Goal: Task Accomplishment & Management: Manage account settings

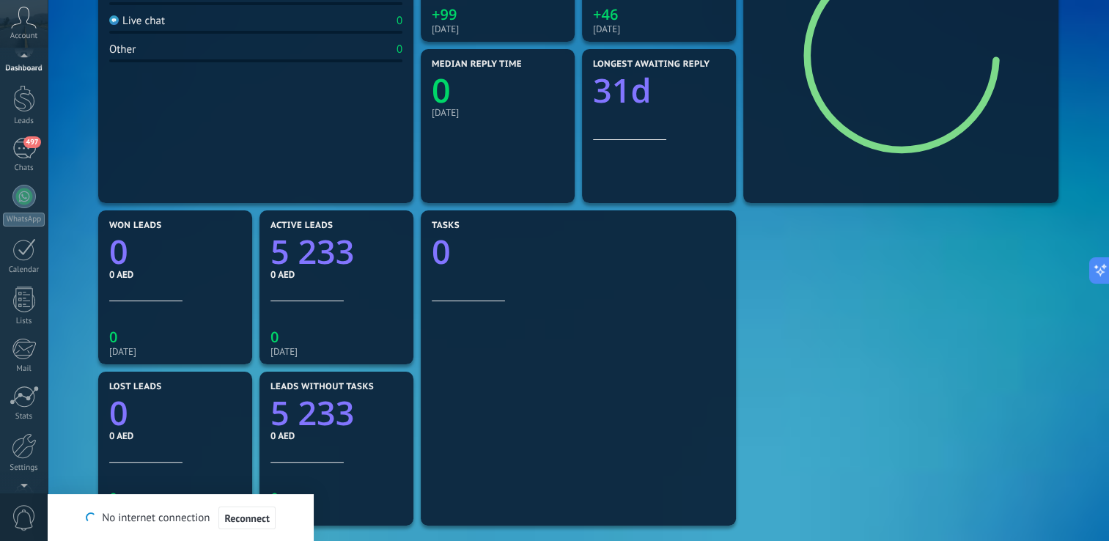
scroll to position [69, 0]
click at [30, 114] on link "497 Chats" at bounding box center [24, 109] width 48 height 35
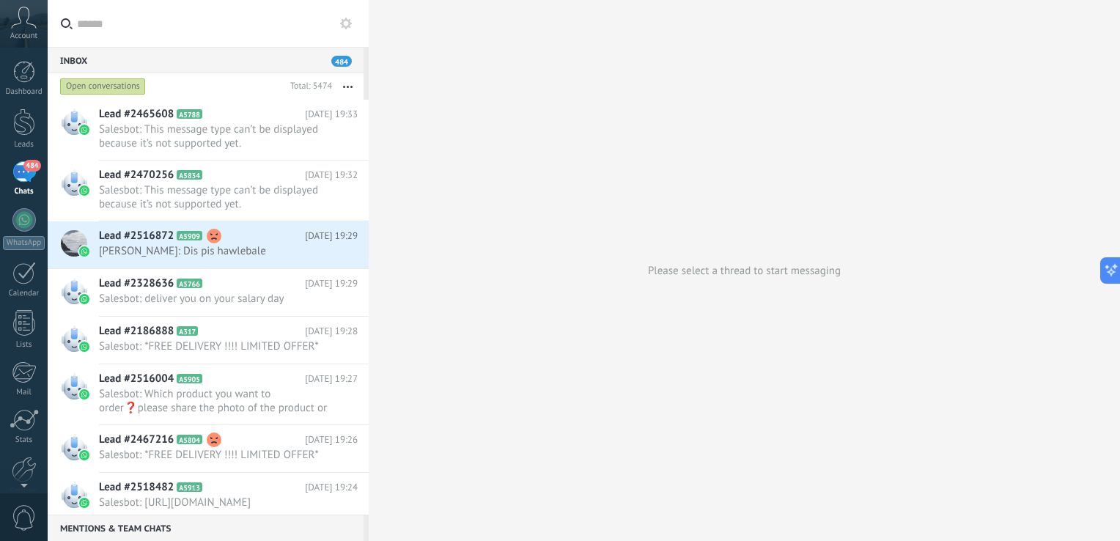
click at [342, 15] on button at bounding box center [346, 24] width 18 height 18
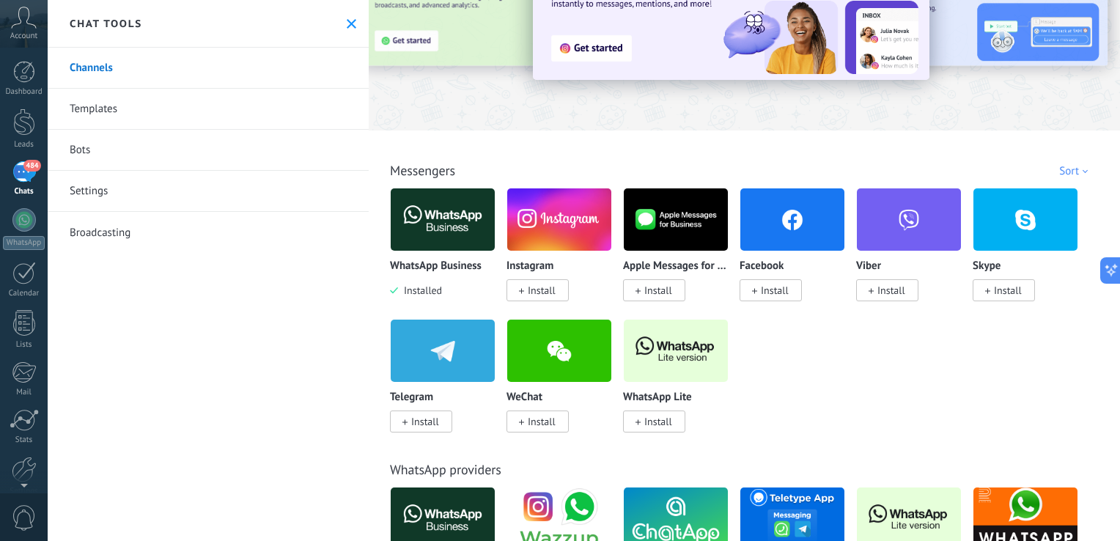
scroll to position [110, 0]
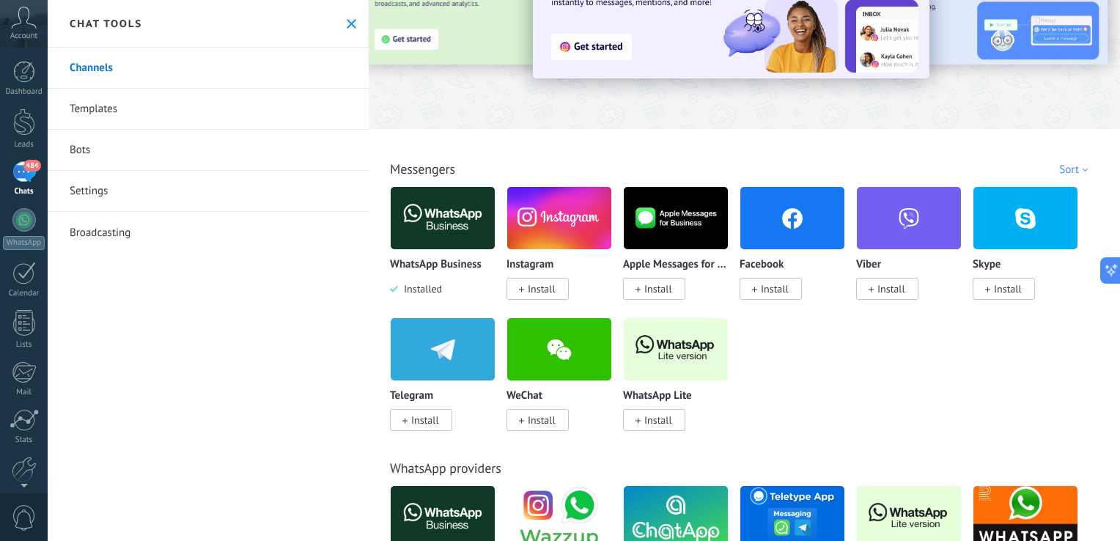
click at [189, 207] on link "Settings" at bounding box center [208, 191] width 321 height 41
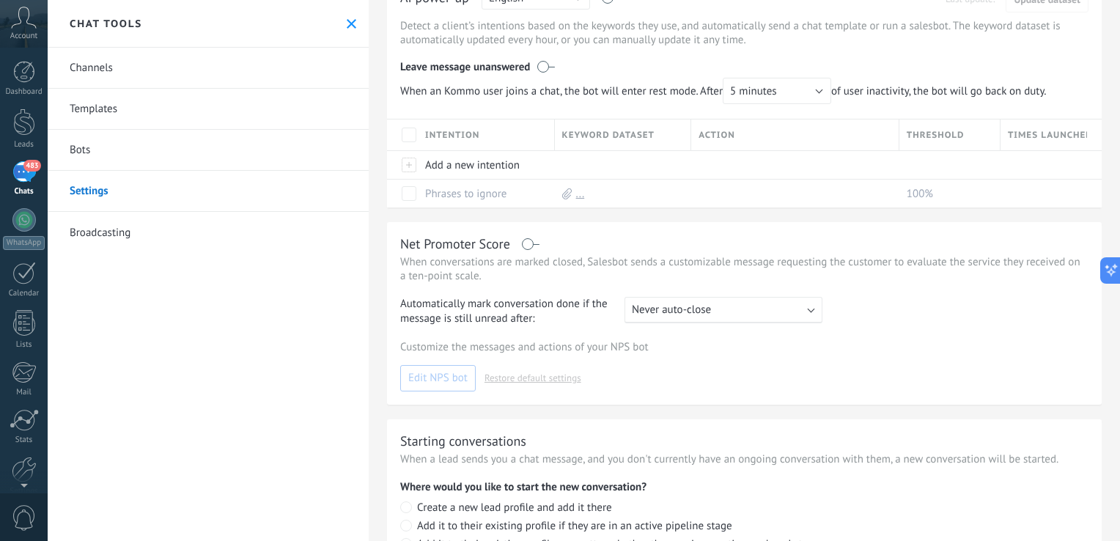
scroll to position [292, 0]
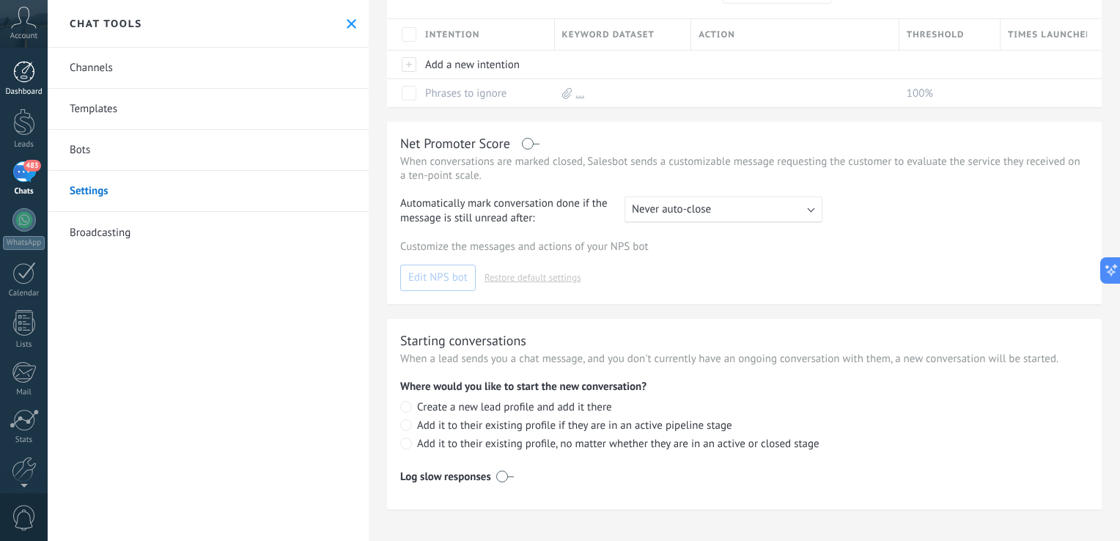
click at [22, 88] on div "Dashboard" at bounding box center [24, 92] width 42 height 10
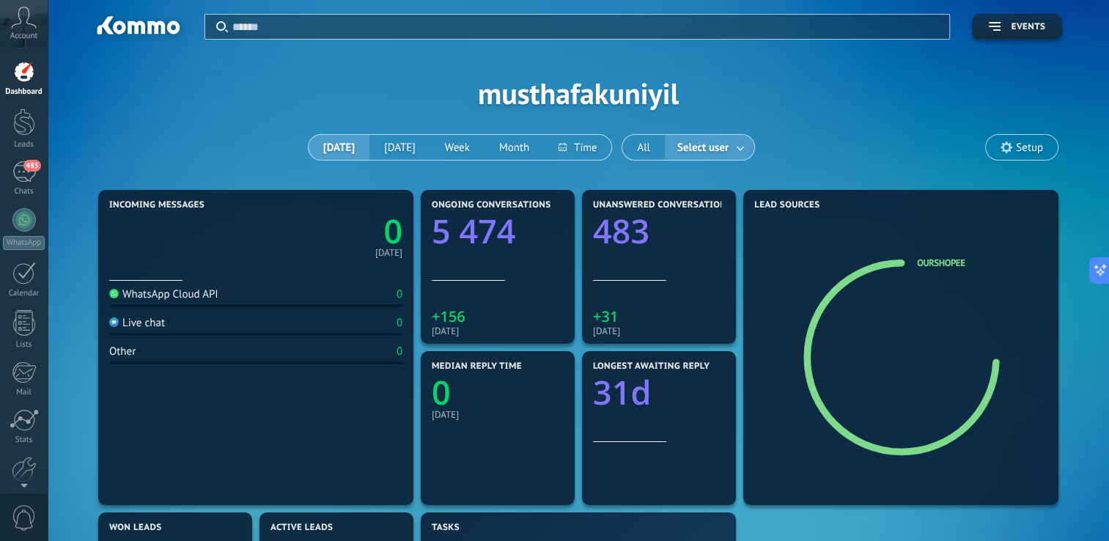
click at [26, 33] on span "Account" at bounding box center [23, 37] width 27 height 10
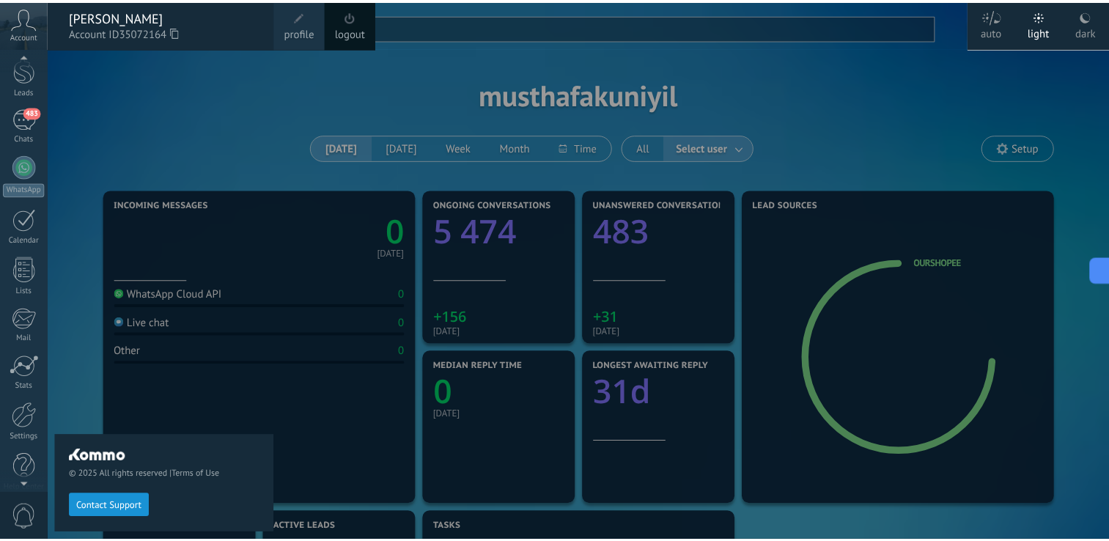
scroll to position [69, 0]
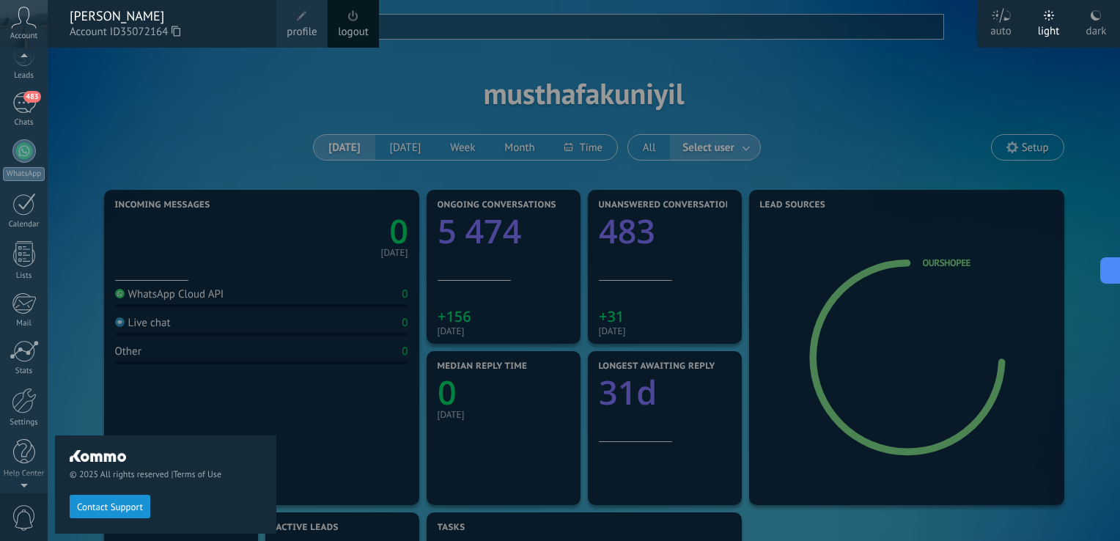
click at [26, 476] on div at bounding box center [24, 482] width 48 height 22
click at [22, 403] on div at bounding box center [24, 401] width 25 height 26
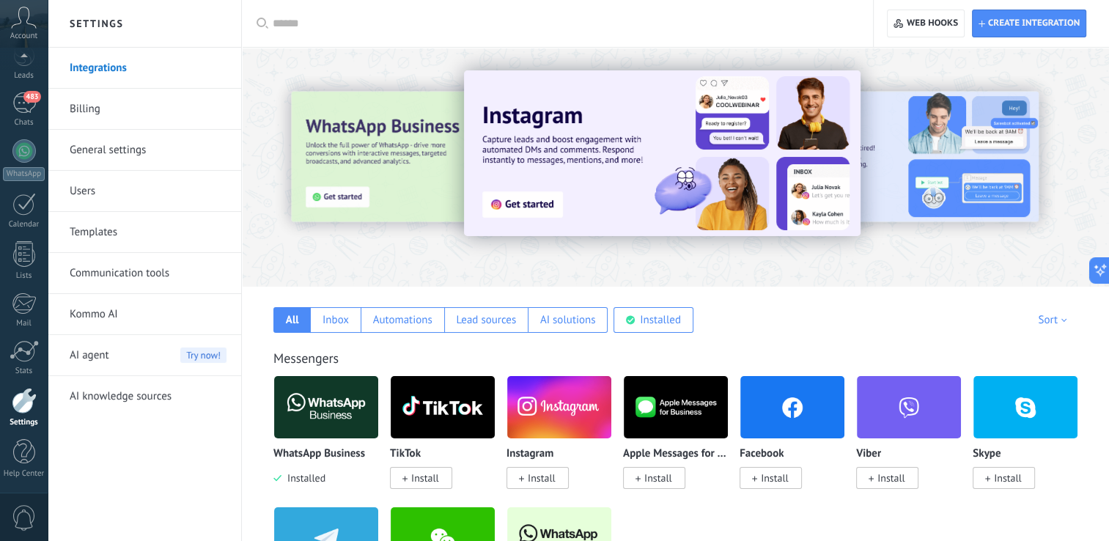
click at [180, 267] on link "Communication tools" at bounding box center [148, 273] width 157 height 41
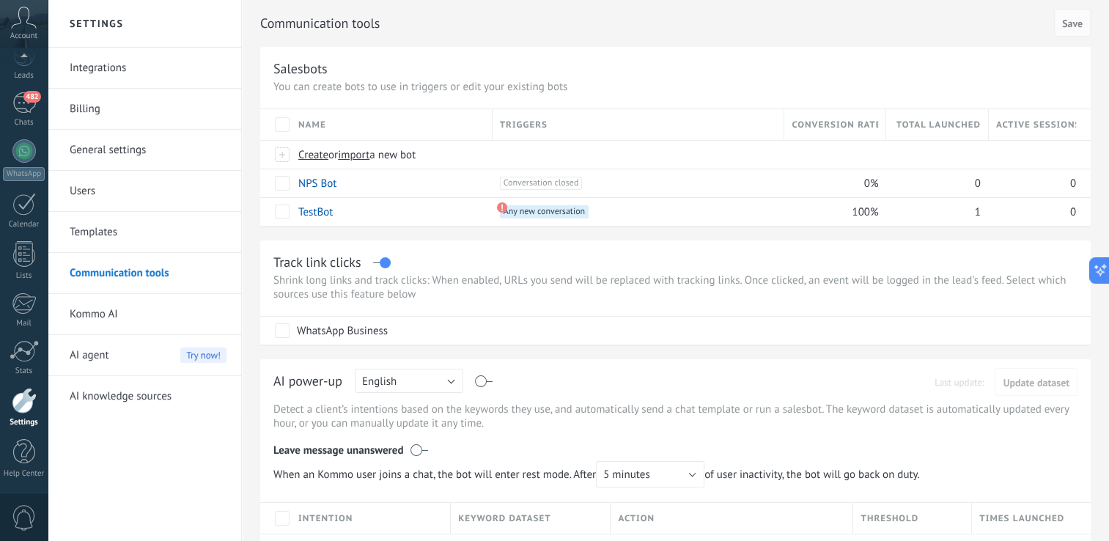
scroll to position [45, 0]
click at [703, 189] on div "+1 Conversation closed +0" at bounding box center [638, 185] width 277 height 13
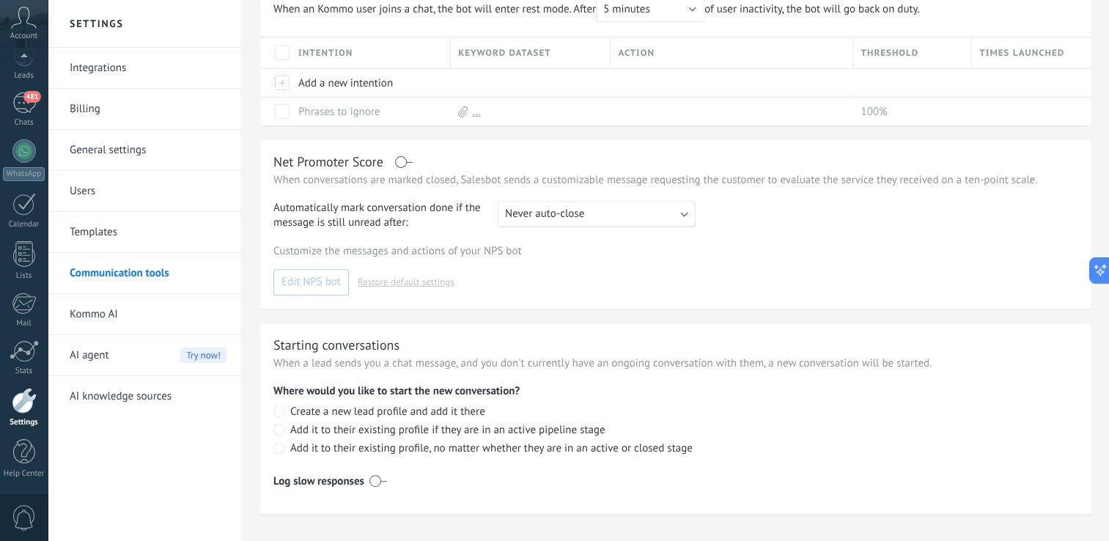
scroll to position [536, 0]
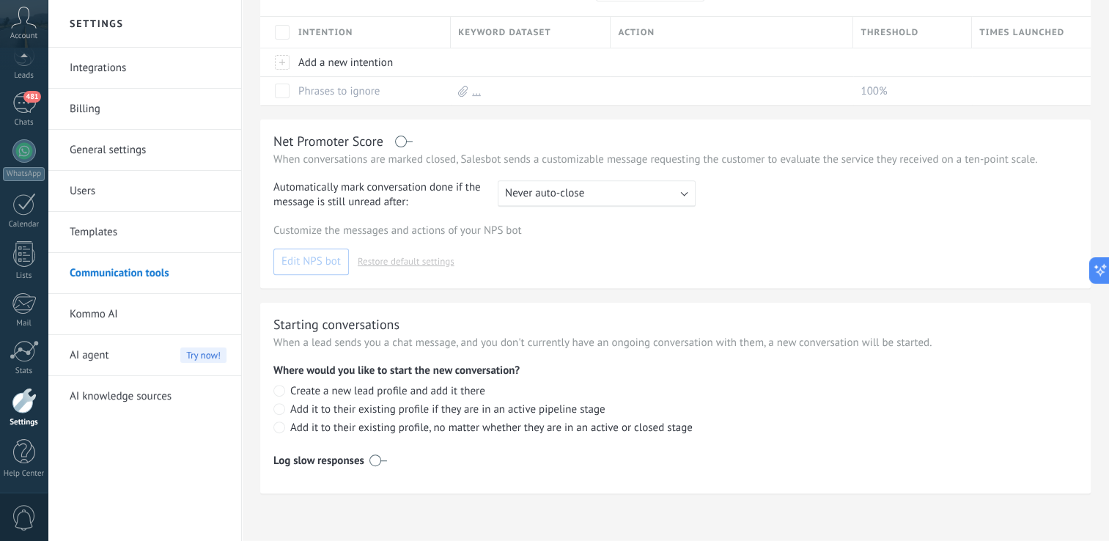
click at [138, 139] on link "General settings" at bounding box center [148, 150] width 157 height 41
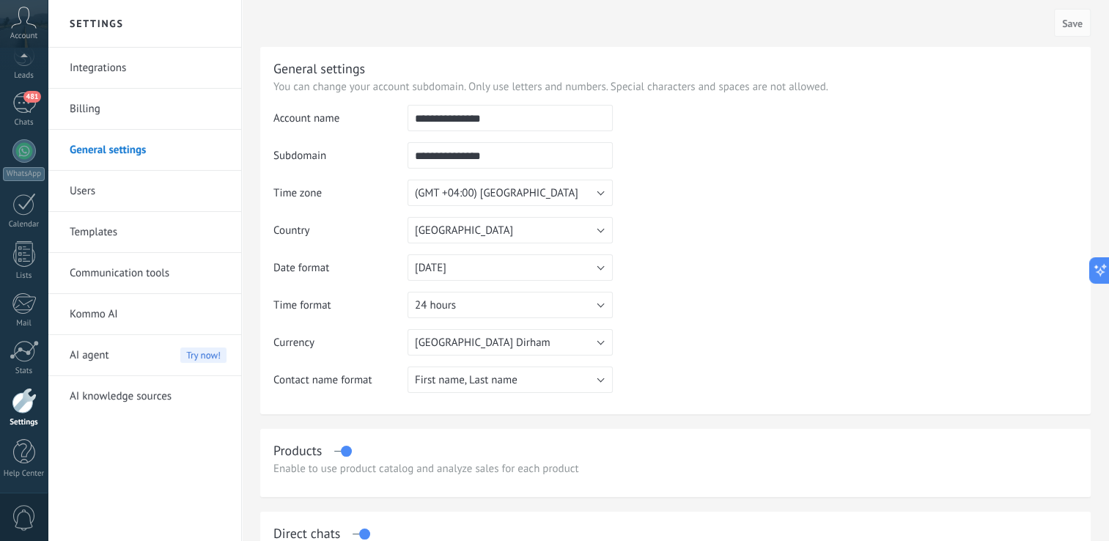
click at [147, 75] on link "Integrations" at bounding box center [148, 68] width 157 height 41
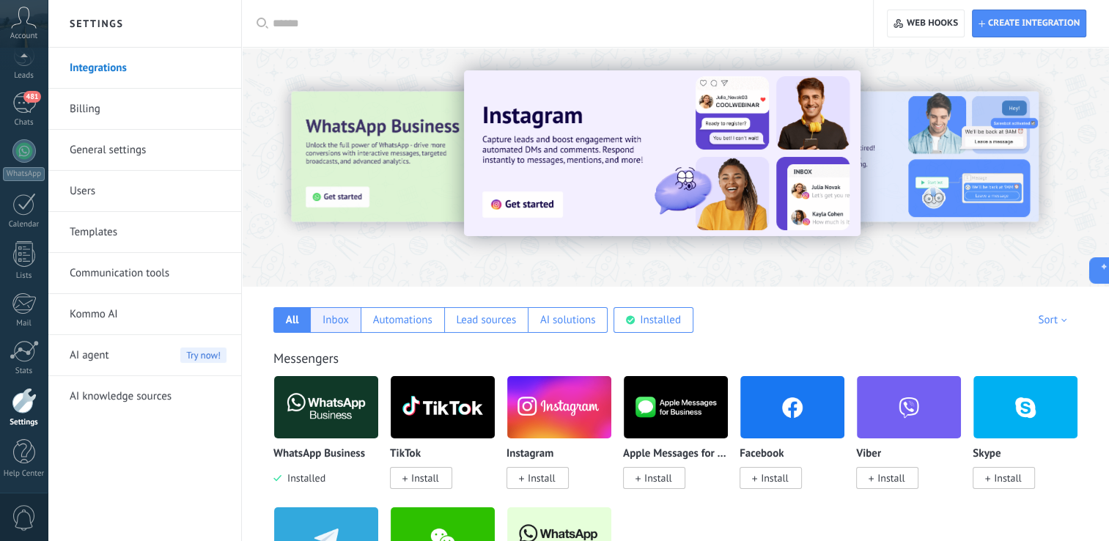
click at [349, 324] on div "Inbox" at bounding box center [335, 320] width 51 height 26
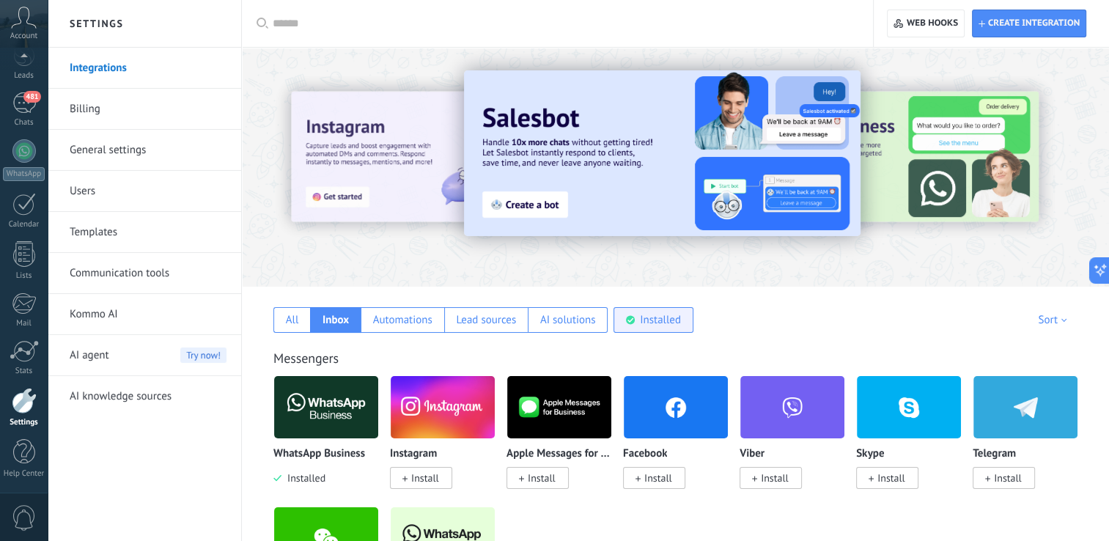
click at [663, 322] on div "Installed" at bounding box center [660, 320] width 41 height 14
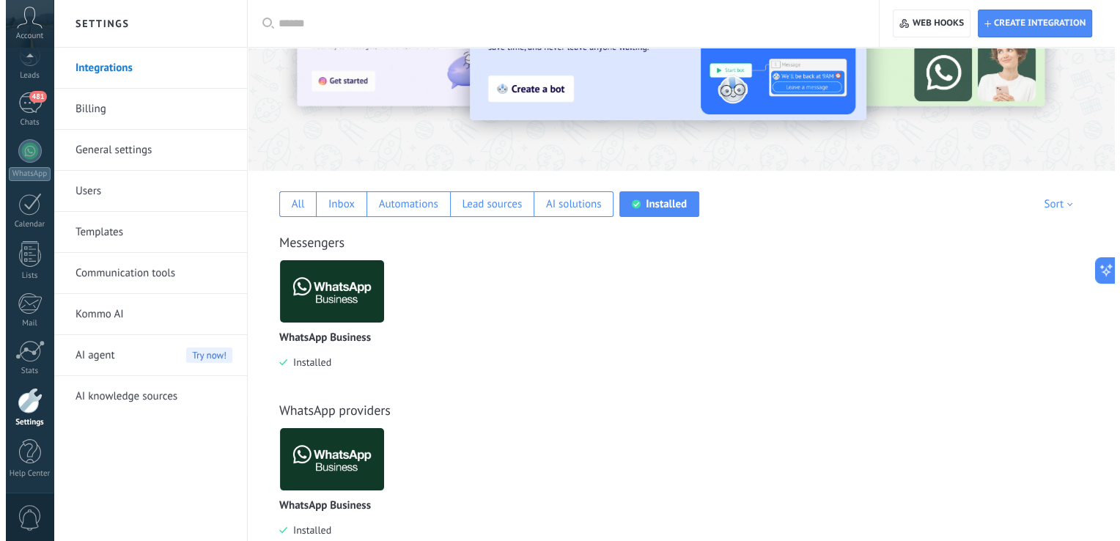
scroll to position [152, 0]
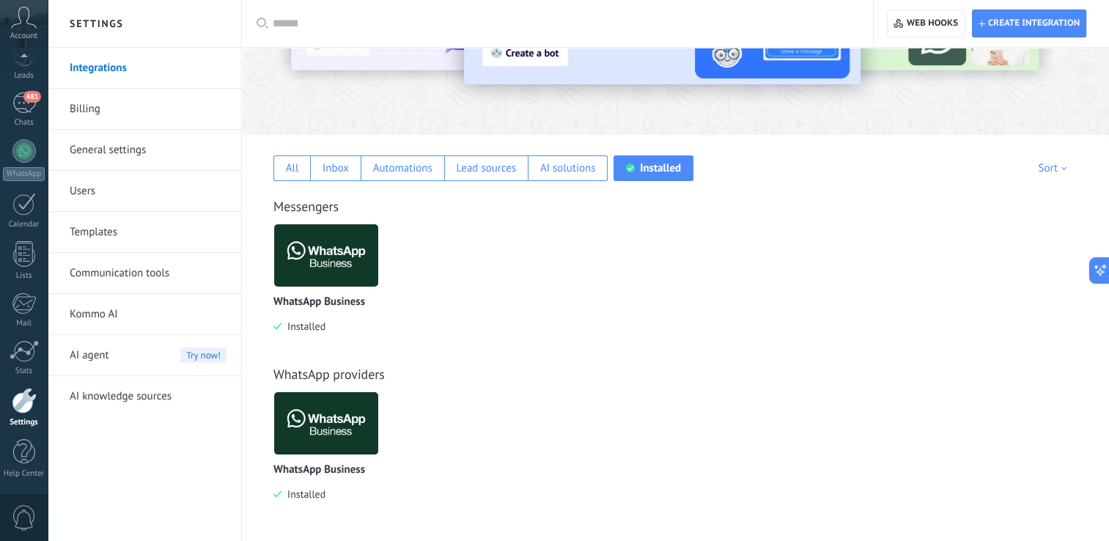
click at [330, 284] on img at bounding box center [326, 255] width 104 height 71
click at [344, 271] on img at bounding box center [326, 255] width 104 height 71
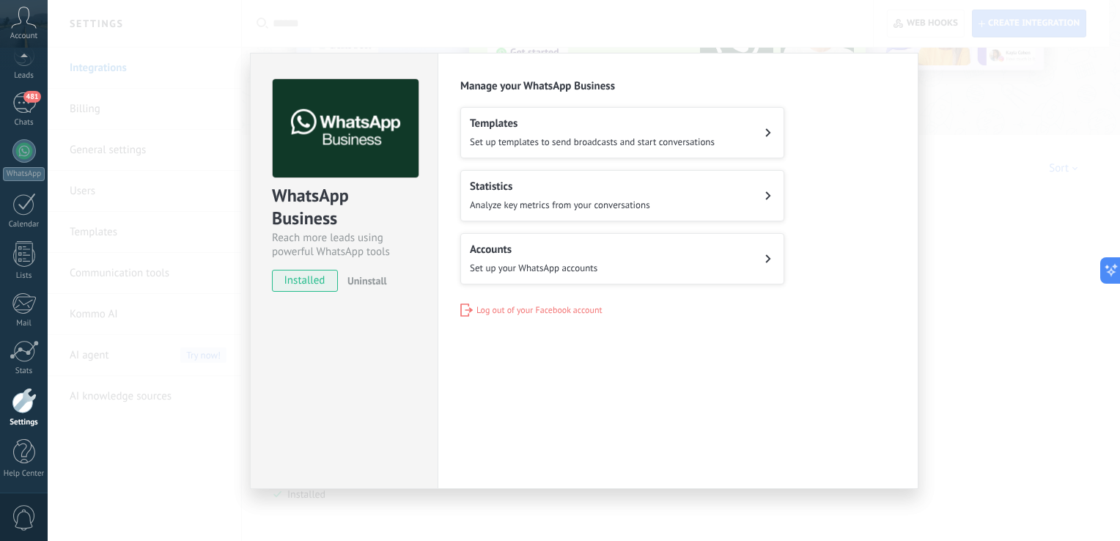
click at [368, 279] on span "Uninstall" at bounding box center [367, 280] width 40 height 13
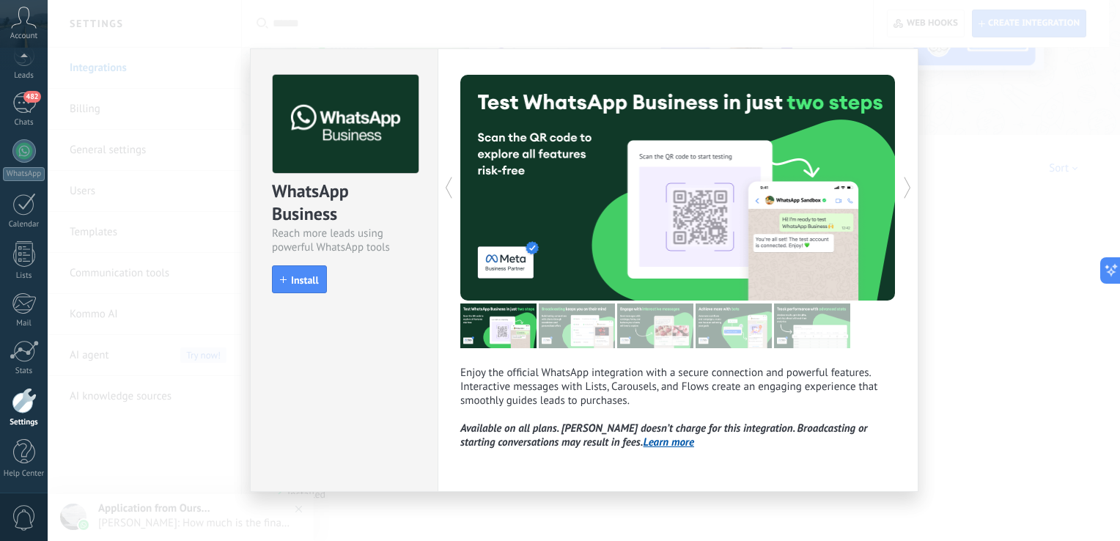
scroll to position [0, 0]
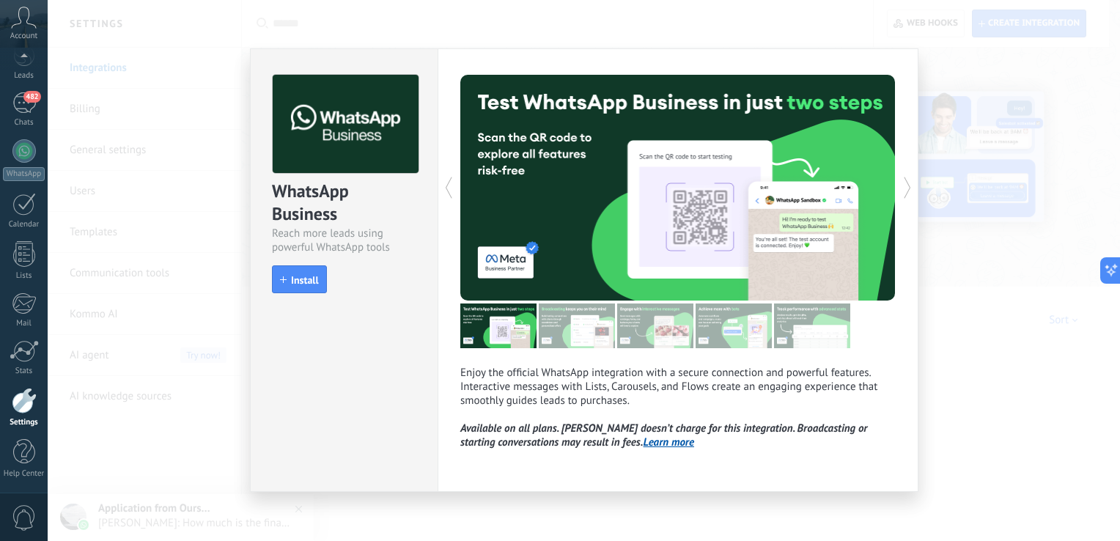
click at [1035, 255] on div "WhatsApp Business Reach more leads using powerful WhatsApp tools install Instal…" at bounding box center [584, 270] width 1072 height 541
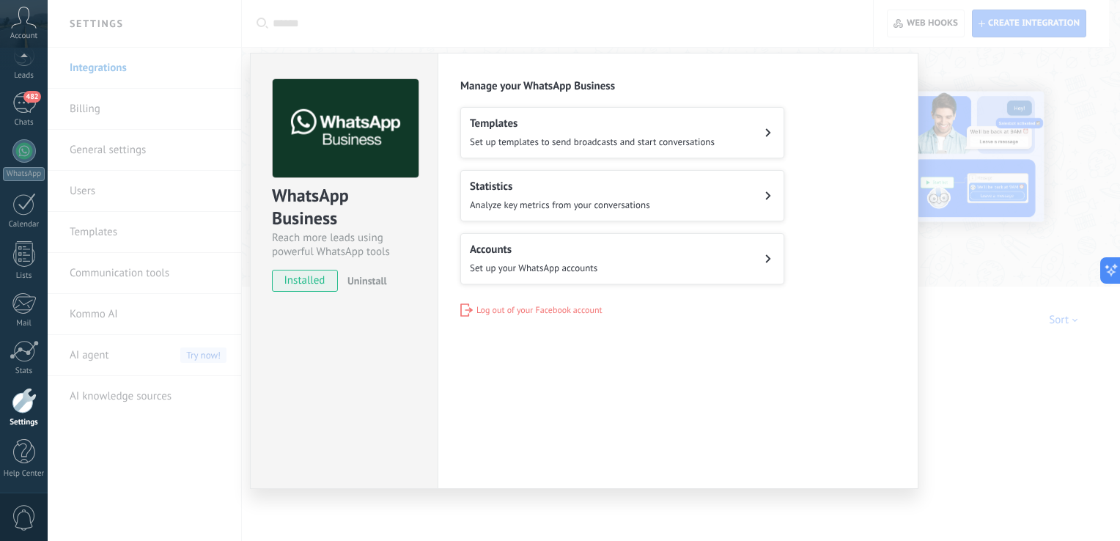
click at [371, 273] on button "Uninstall" at bounding box center [363, 281] width 45 height 22
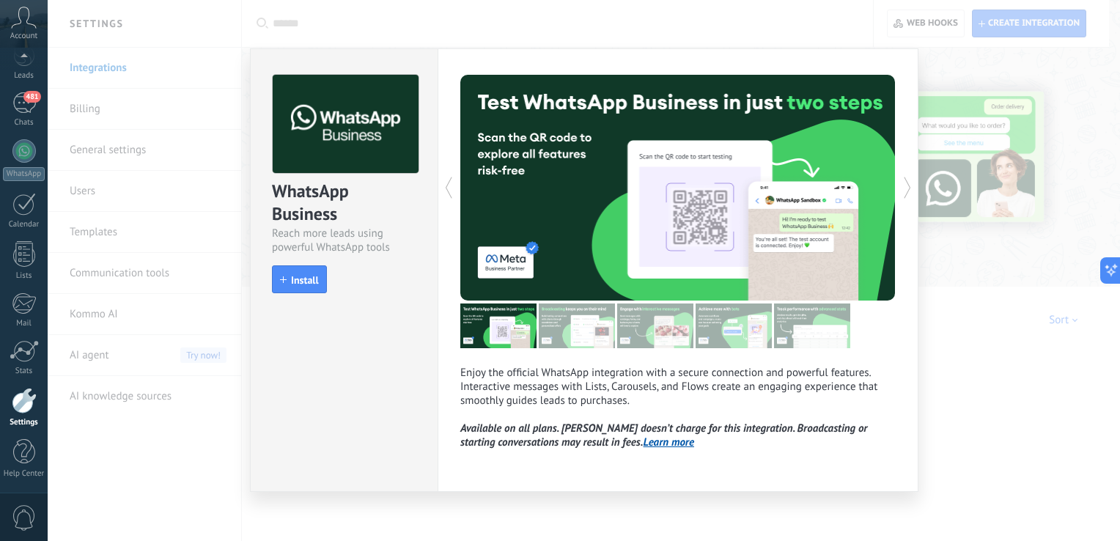
click at [1062, 392] on div "WhatsApp Business Reach more leads using powerful WhatsApp tools install Instal…" at bounding box center [584, 270] width 1072 height 541
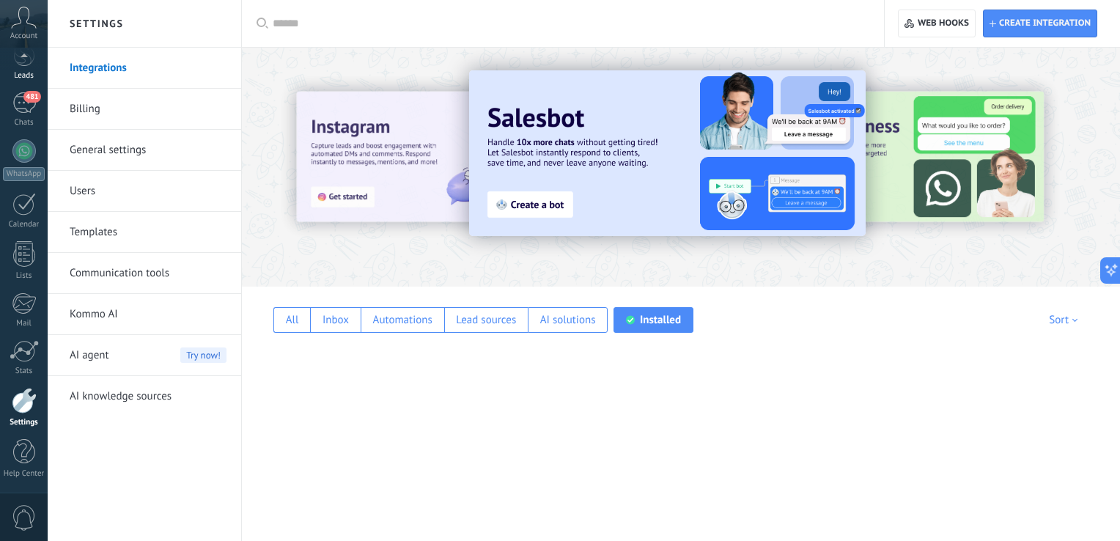
scroll to position [51, 0]
click at [23, 122] on div "481" at bounding box center [23, 121] width 23 height 21
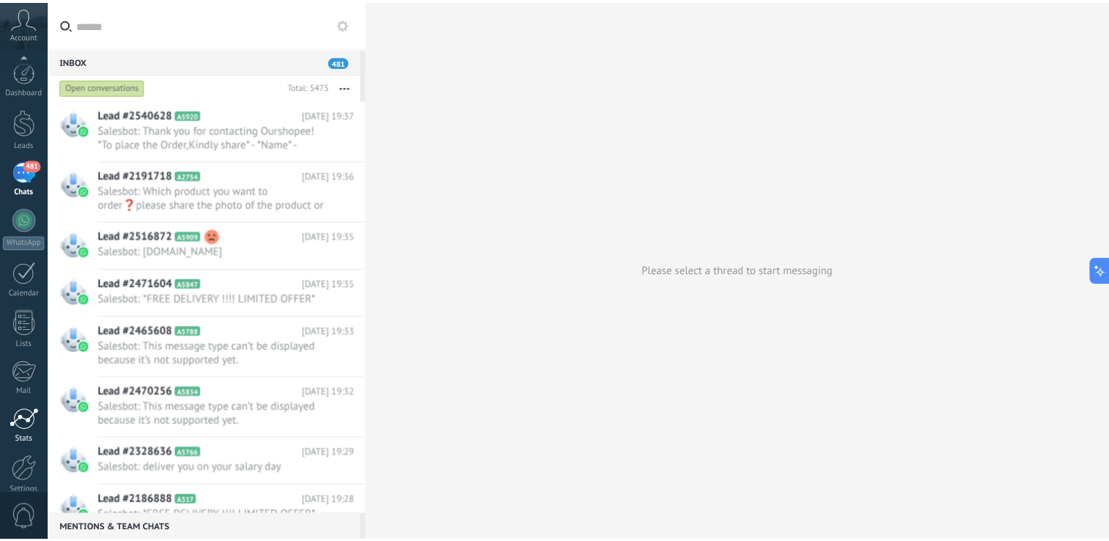
scroll to position [69, 0]
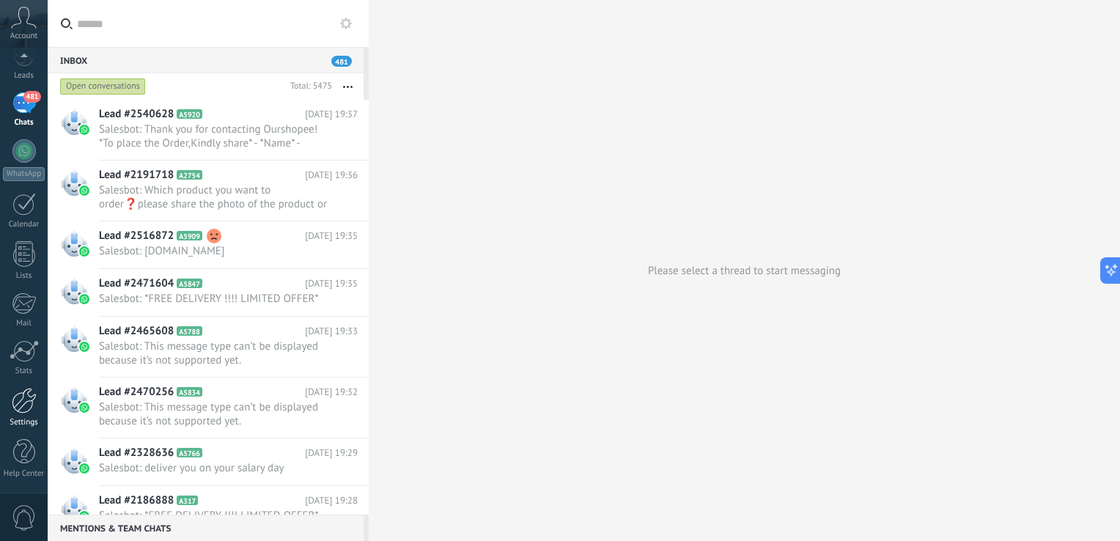
click at [20, 399] on div at bounding box center [24, 401] width 25 height 26
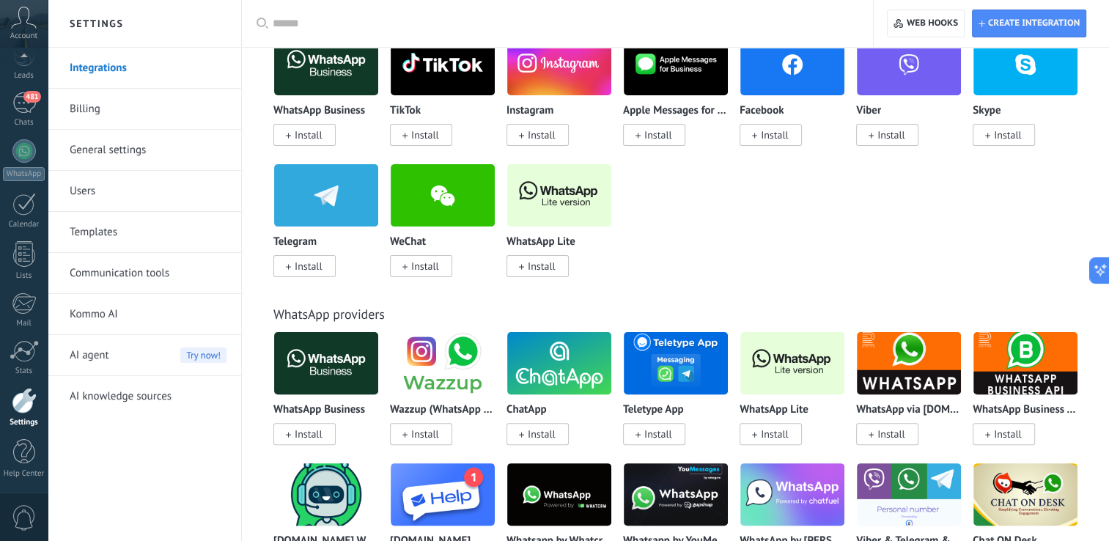
scroll to position [346, 0]
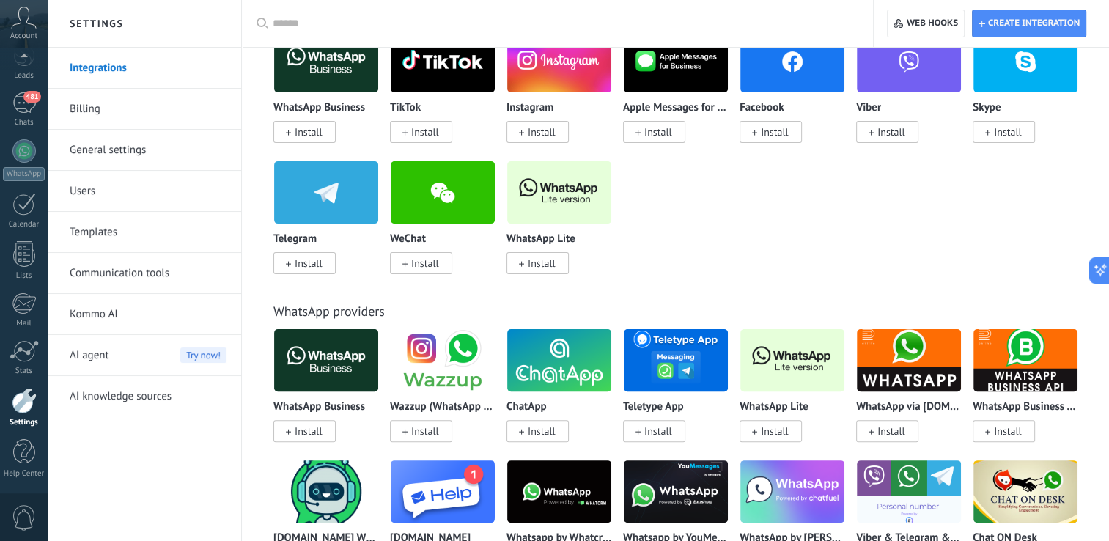
click at [155, 266] on link "Communication tools" at bounding box center [148, 273] width 157 height 41
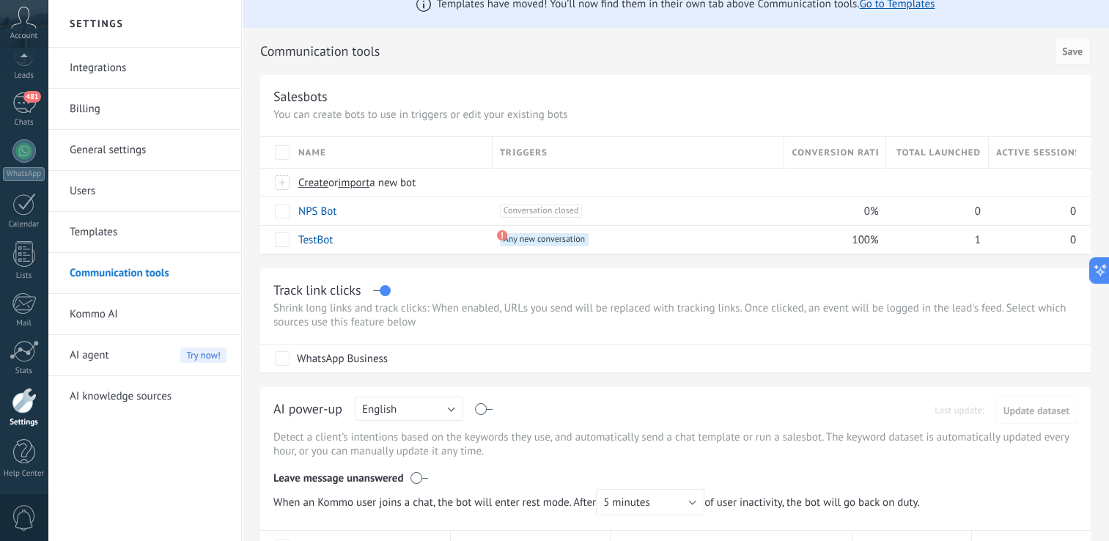
scroll to position [18, 0]
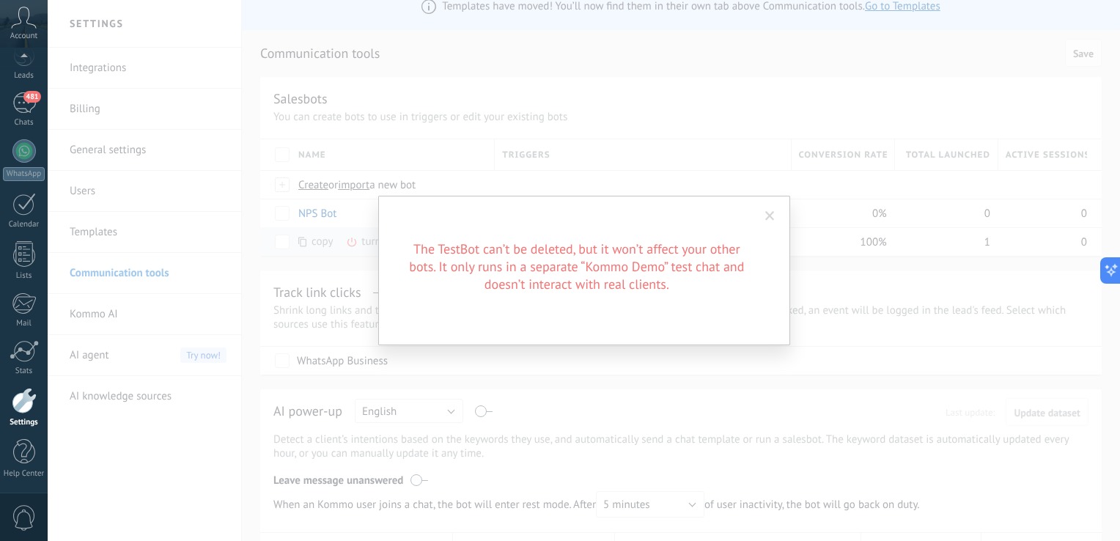
click at [766, 215] on span at bounding box center [770, 216] width 10 height 10
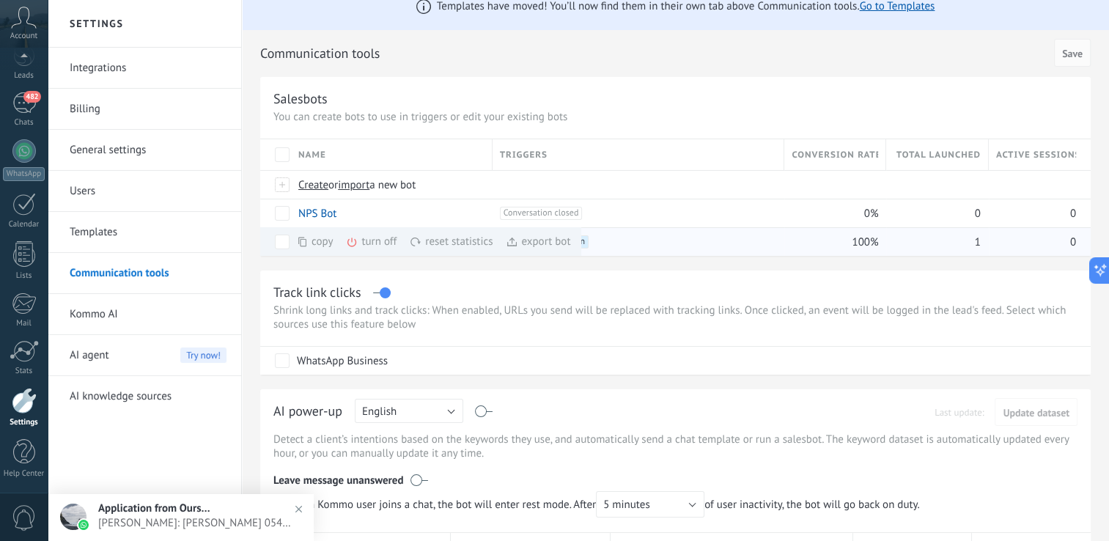
click at [371, 245] on div "turn off more" at bounding box center [399, 241] width 106 height 29
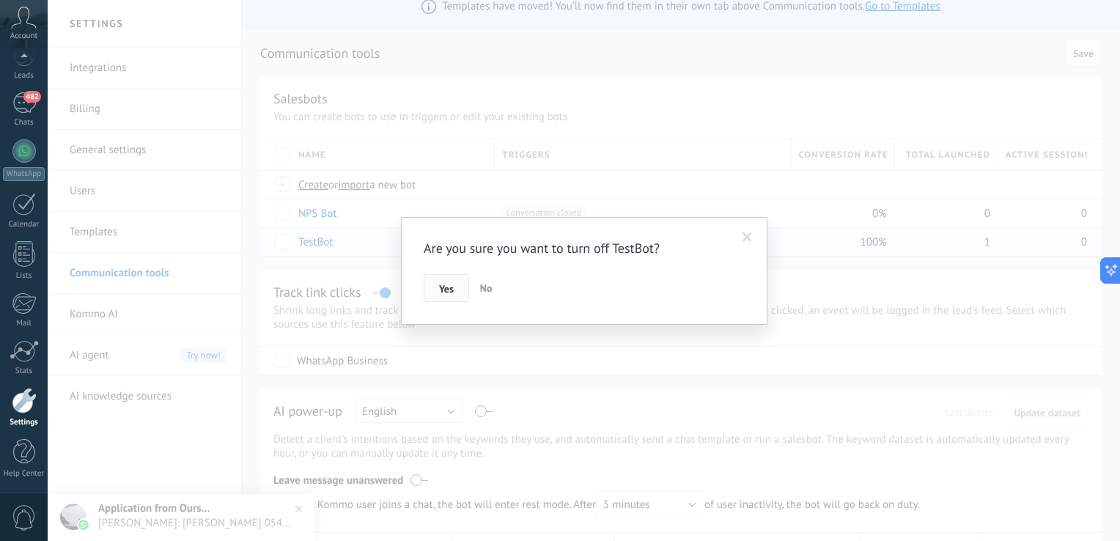
click at [440, 284] on span "Yes" at bounding box center [446, 289] width 15 height 10
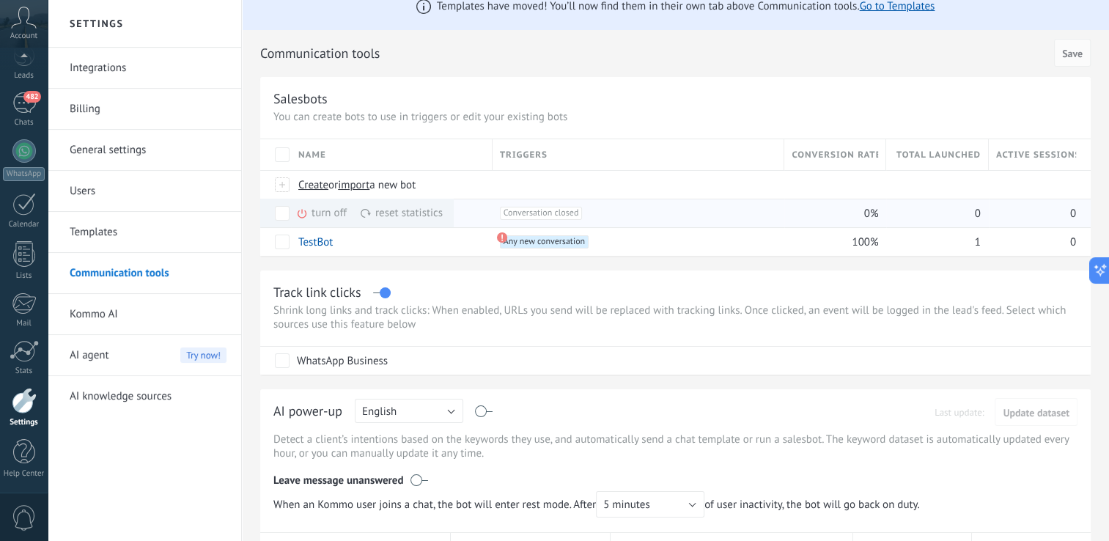
click at [322, 215] on div "turn off more" at bounding box center [349, 213] width 106 height 29
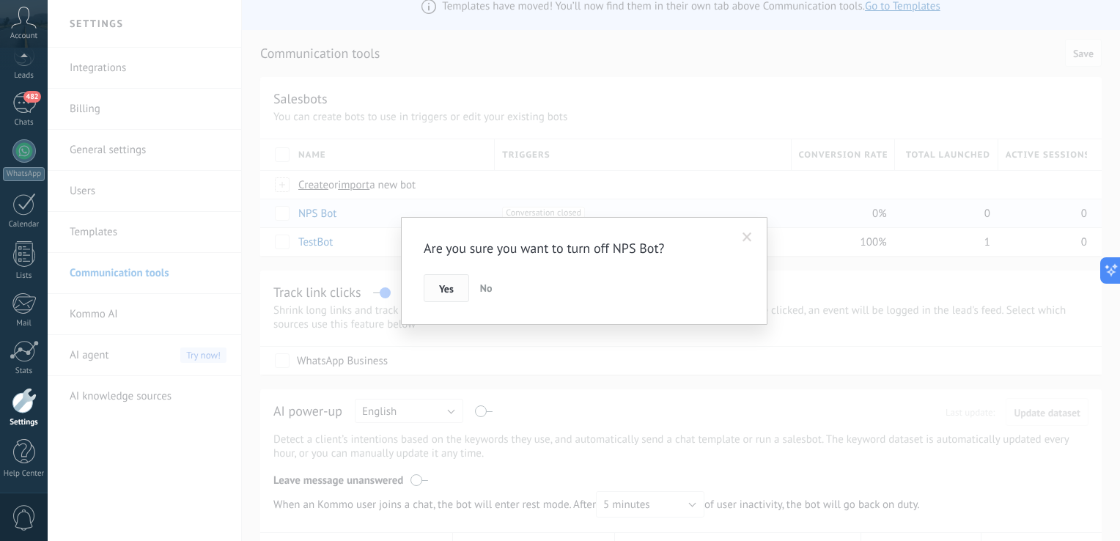
click at [434, 290] on button "Yes" at bounding box center [445, 288] width 45 height 28
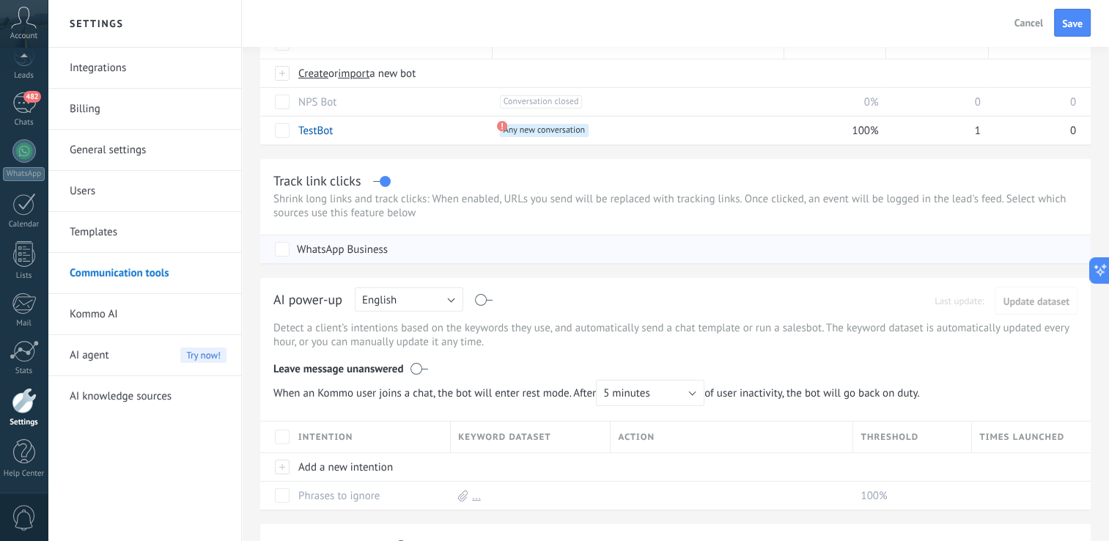
scroll to position [0, 0]
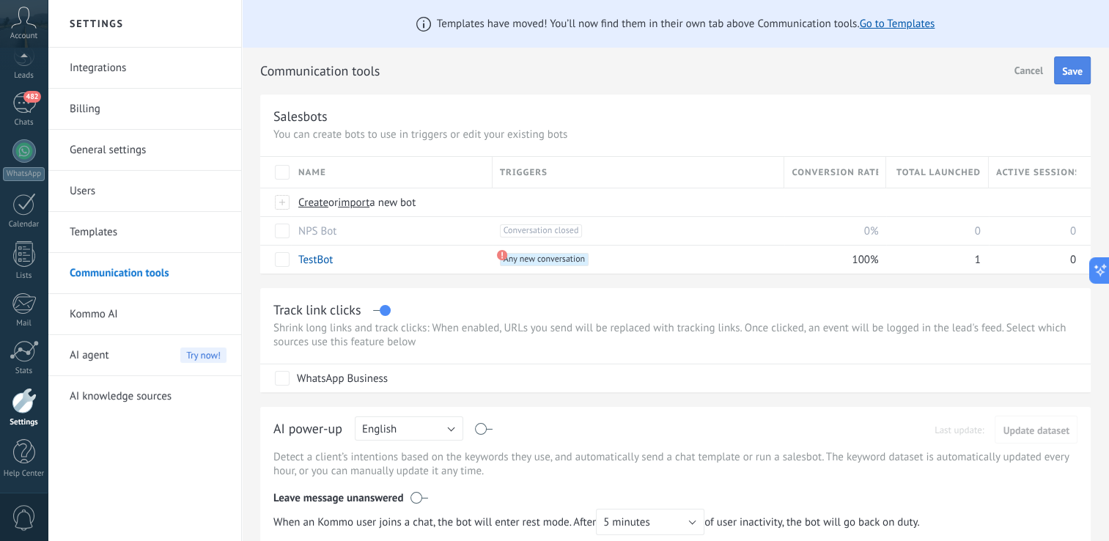
click at [1054, 70] on button "Save" at bounding box center [1072, 70] width 37 height 28
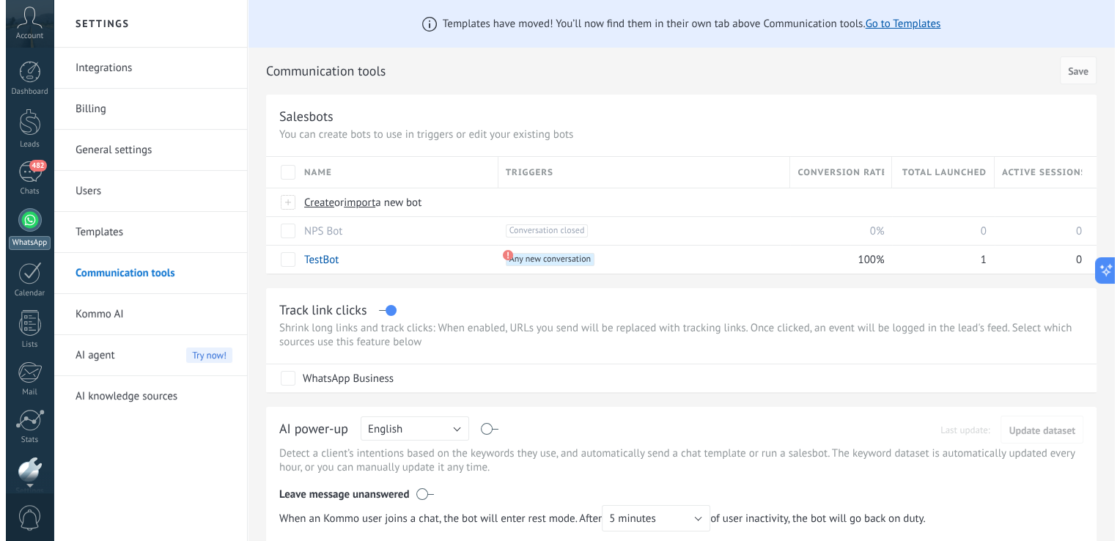
scroll to position [69, 0]
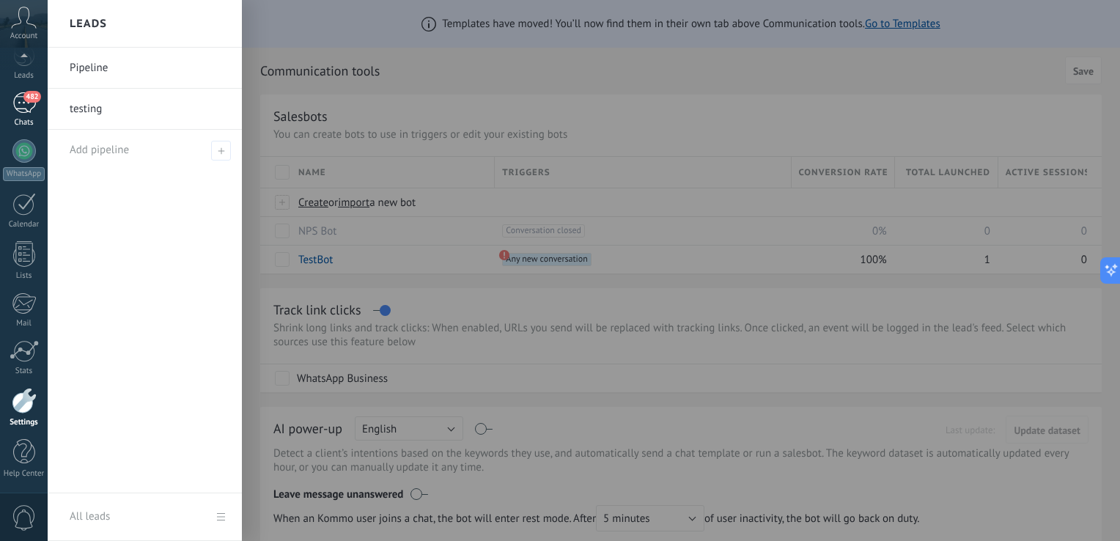
click at [31, 99] on span "482" at bounding box center [31, 97] width 17 height 12
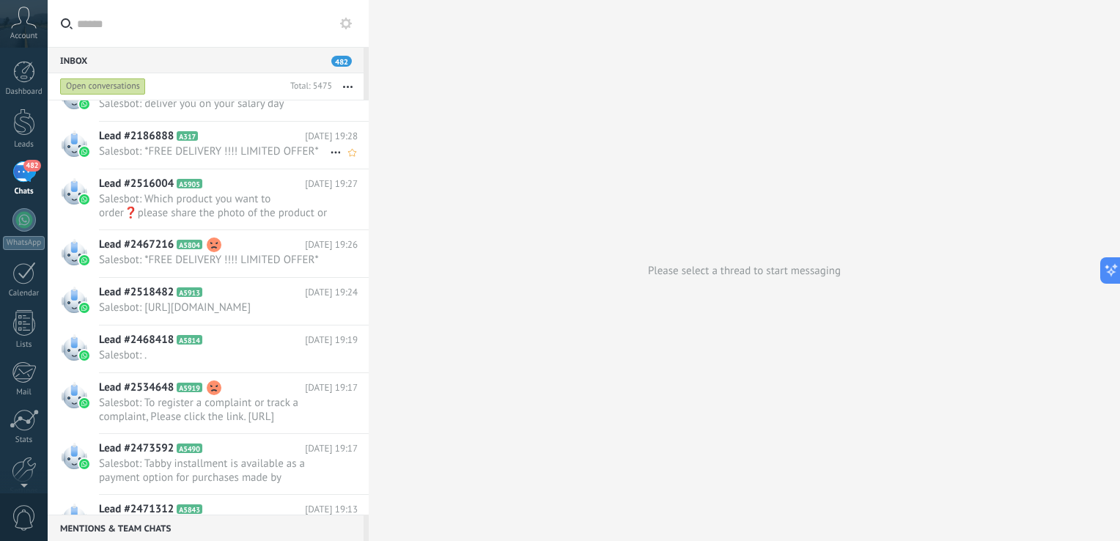
scroll to position [355, 0]
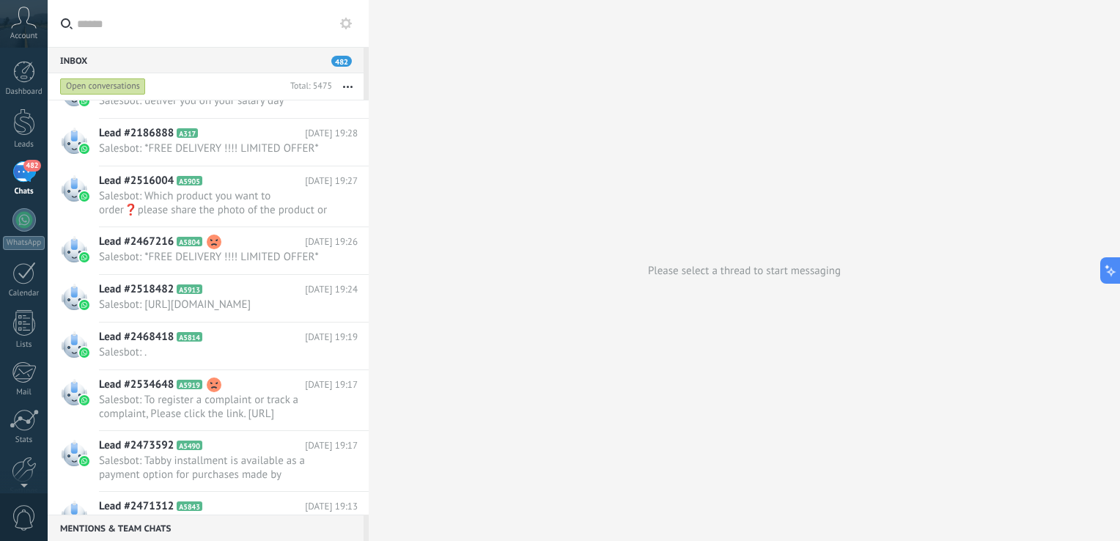
click at [20, 23] on icon at bounding box center [24, 18] width 26 height 22
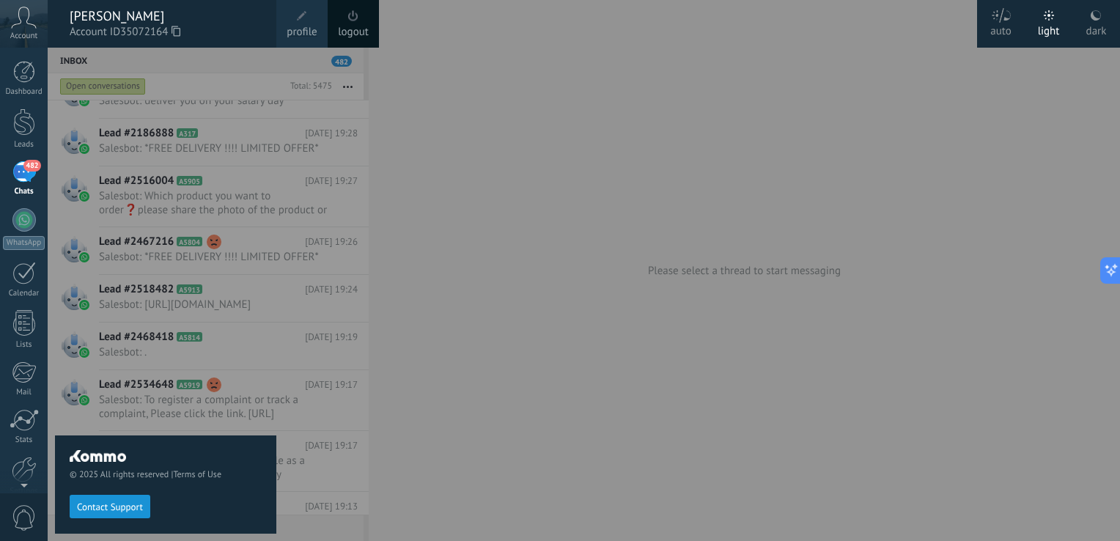
click at [300, 24] on span "profile" at bounding box center [301, 32] width 30 height 16
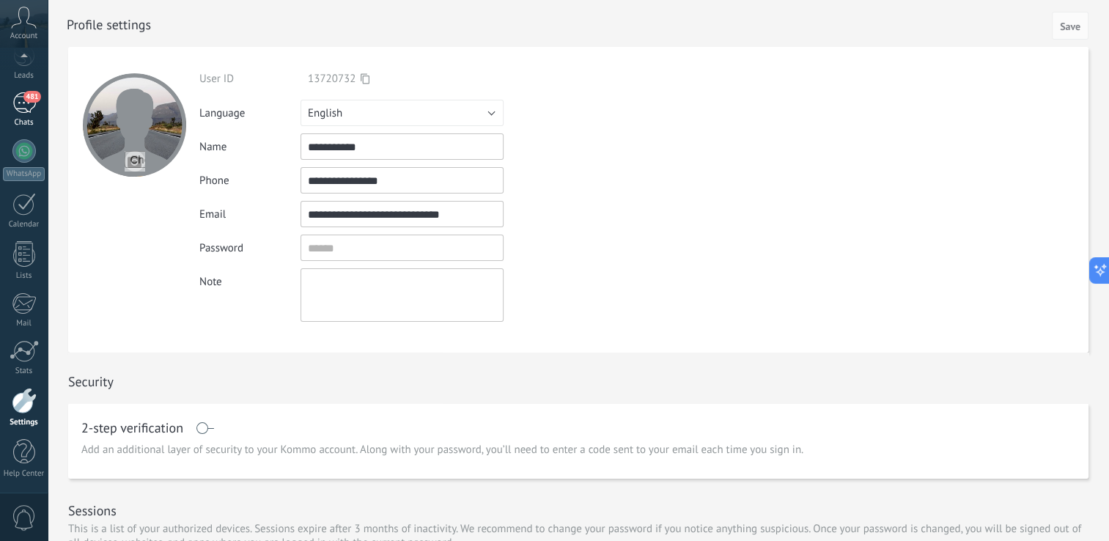
click at [16, 103] on div "481" at bounding box center [23, 102] width 23 height 21
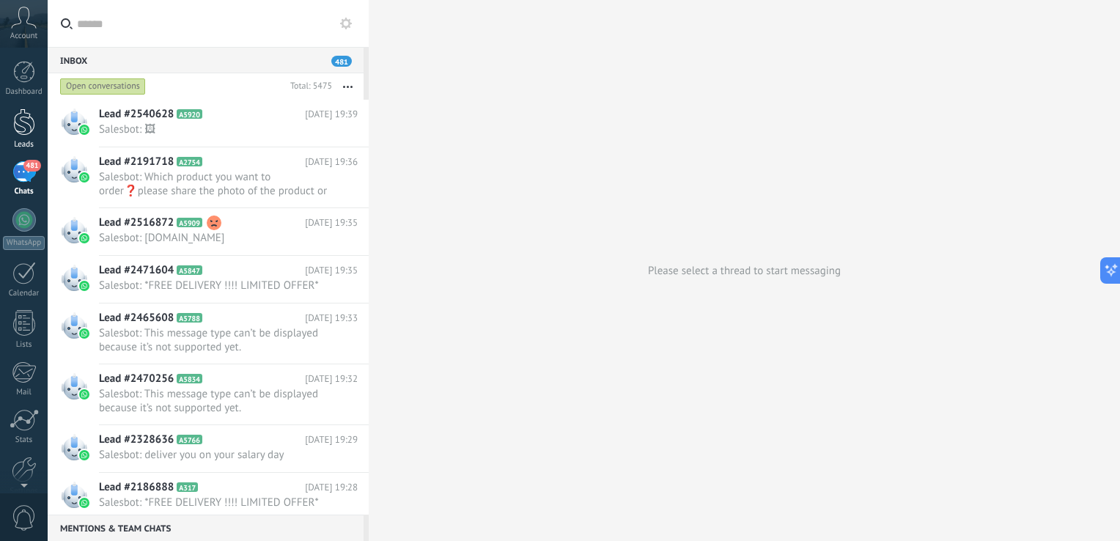
click at [26, 127] on div at bounding box center [24, 121] width 22 height 27
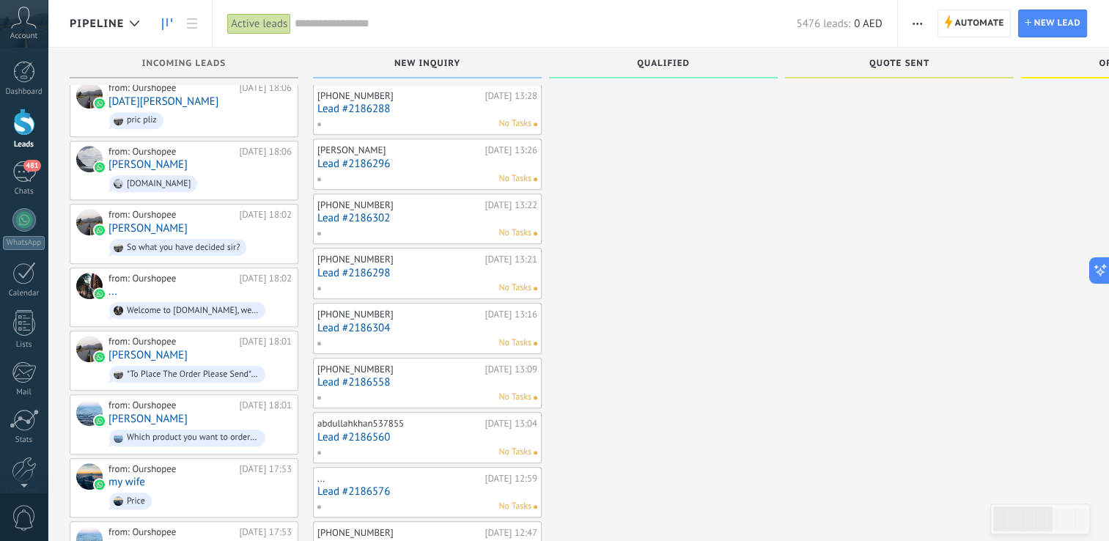
scroll to position [837, 0]
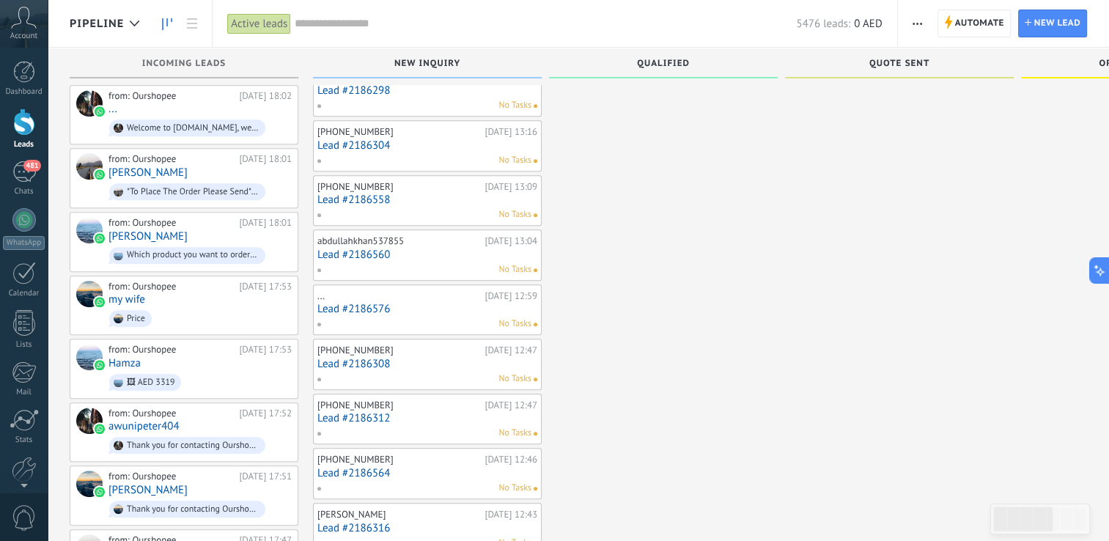
click at [741, 394] on div at bounding box center [663, 210] width 229 height 1900
click at [27, 469] on div at bounding box center [24, 469] width 25 height 26
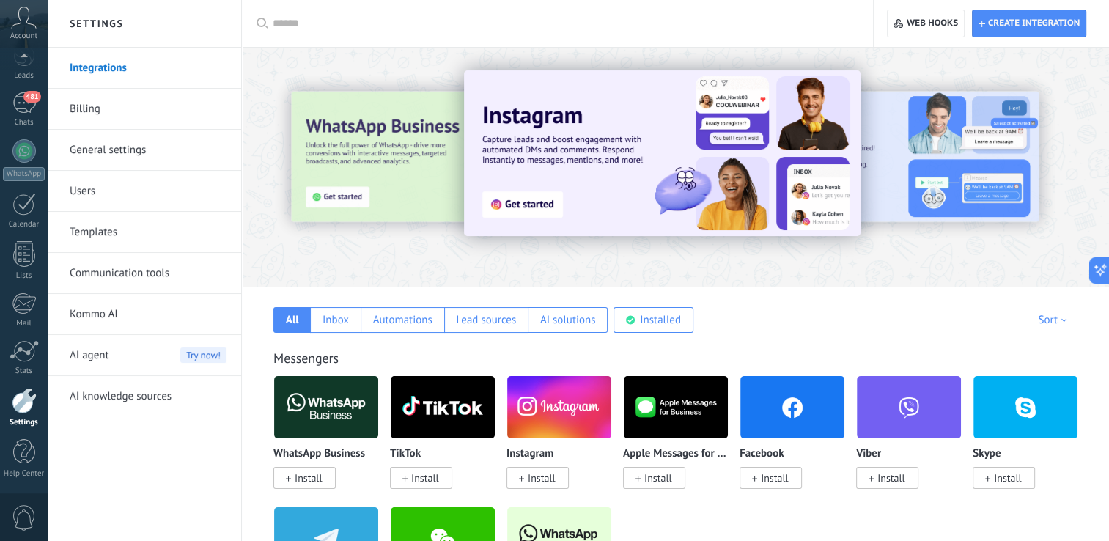
click at [114, 61] on link "Integrations" at bounding box center [148, 68] width 157 height 41
click at [97, 264] on link "Communication tools" at bounding box center [148, 273] width 157 height 41
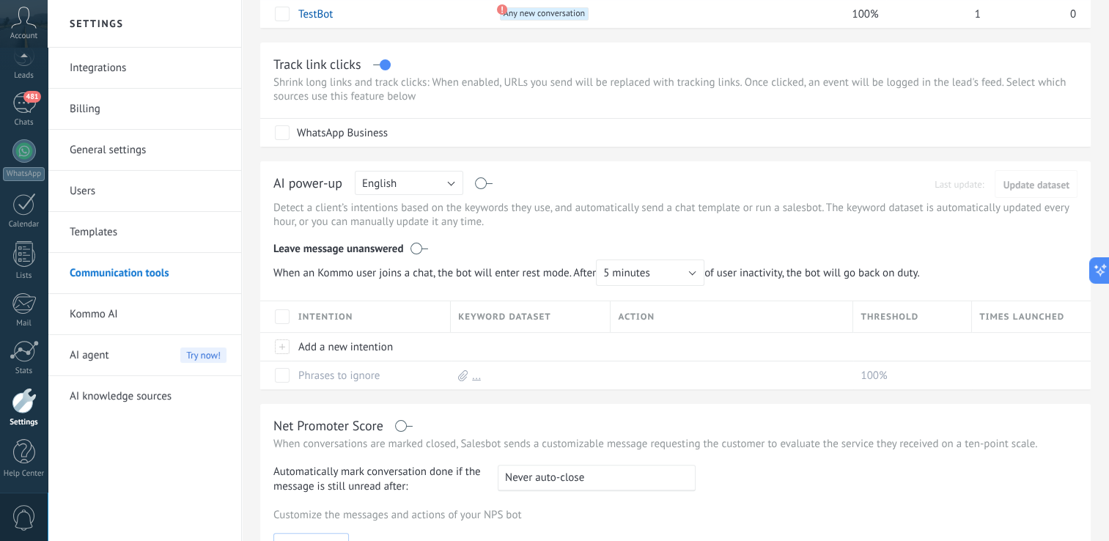
scroll to position [250, 0]
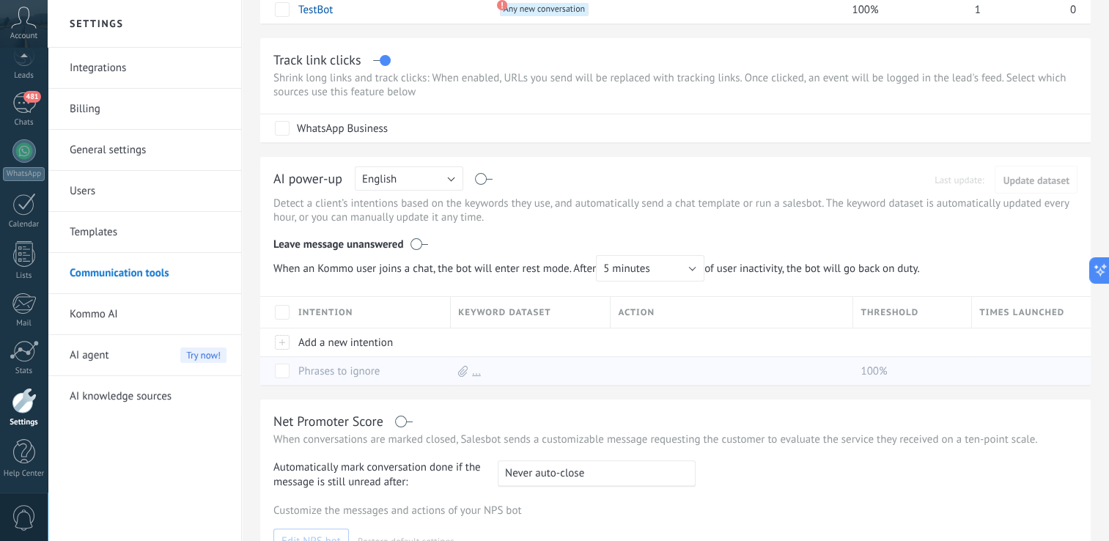
click at [475, 368] on link "..." at bounding box center [476, 371] width 9 height 14
click at [465, 368] on icon at bounding box center [463, 371] width 10 height 11
click at [460, 368] on icon at bounding box center [463, 371] width 10 height 11
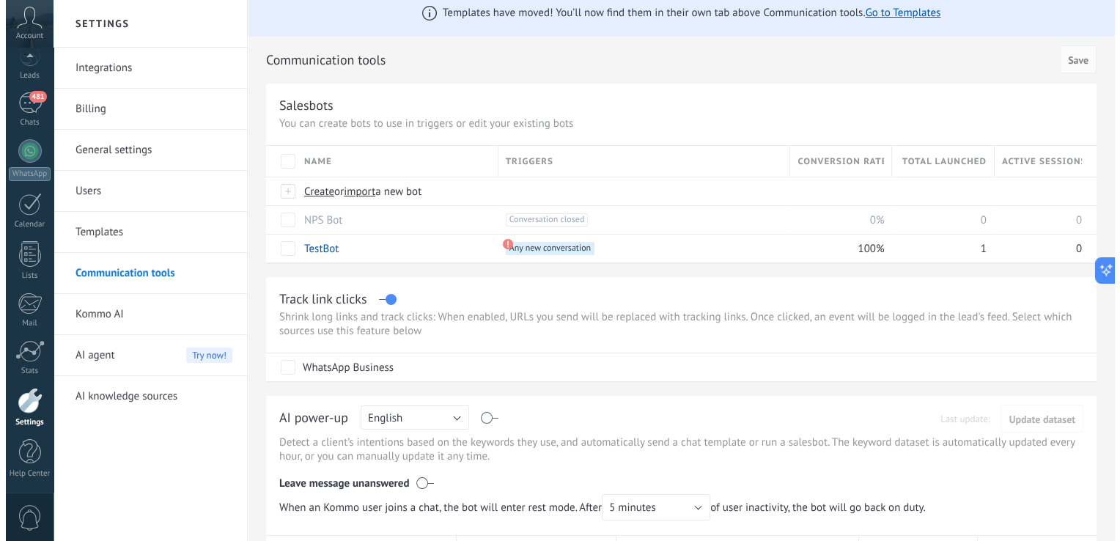
scroll to position [0, 0]
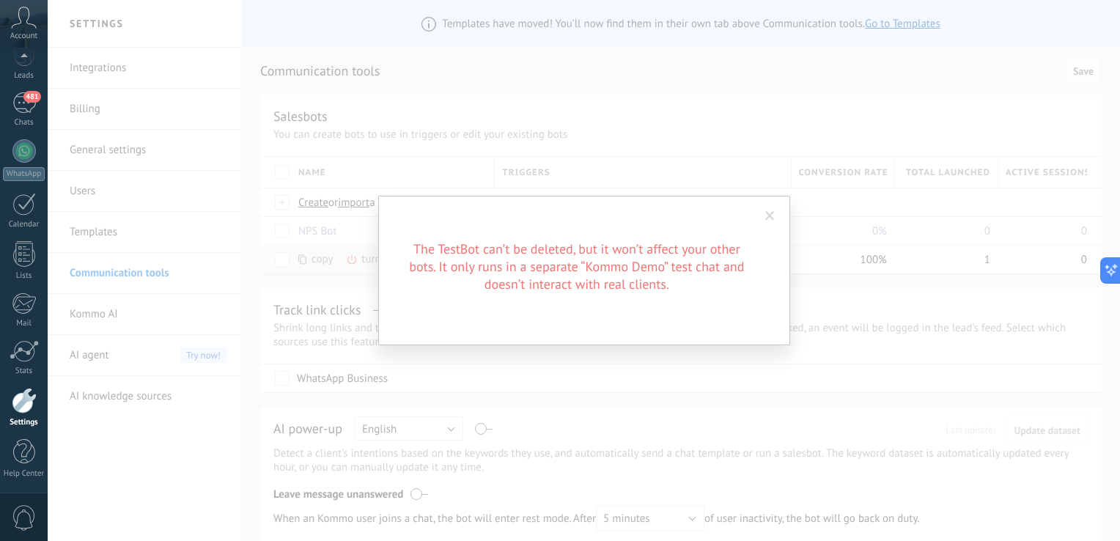
click at [765, 212] on span at bounding box center [770, 216] width 10 height 10
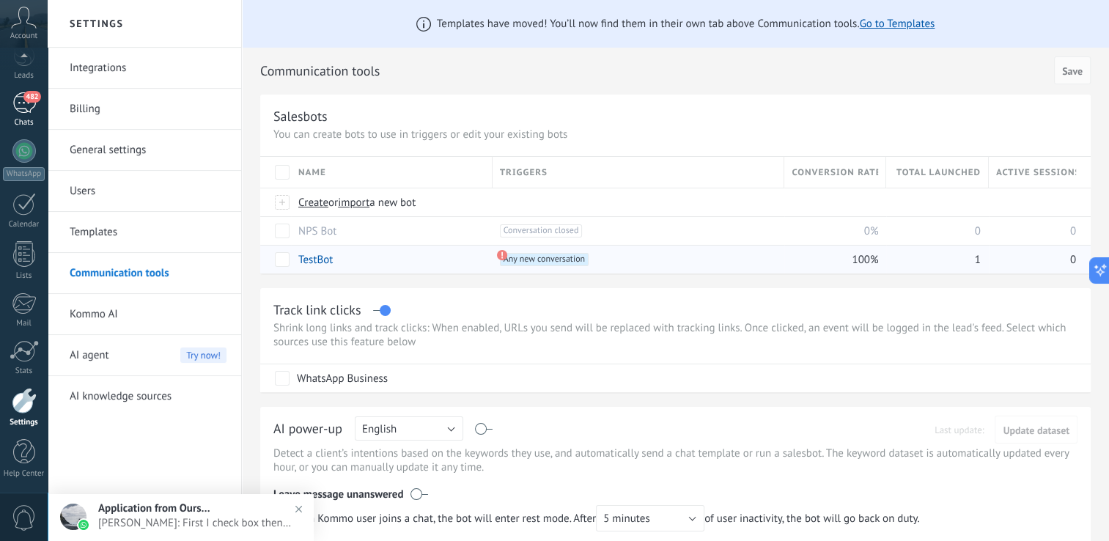
click at [15, 106] on div "482" at bounding box center [23, 102] width 23 height 21
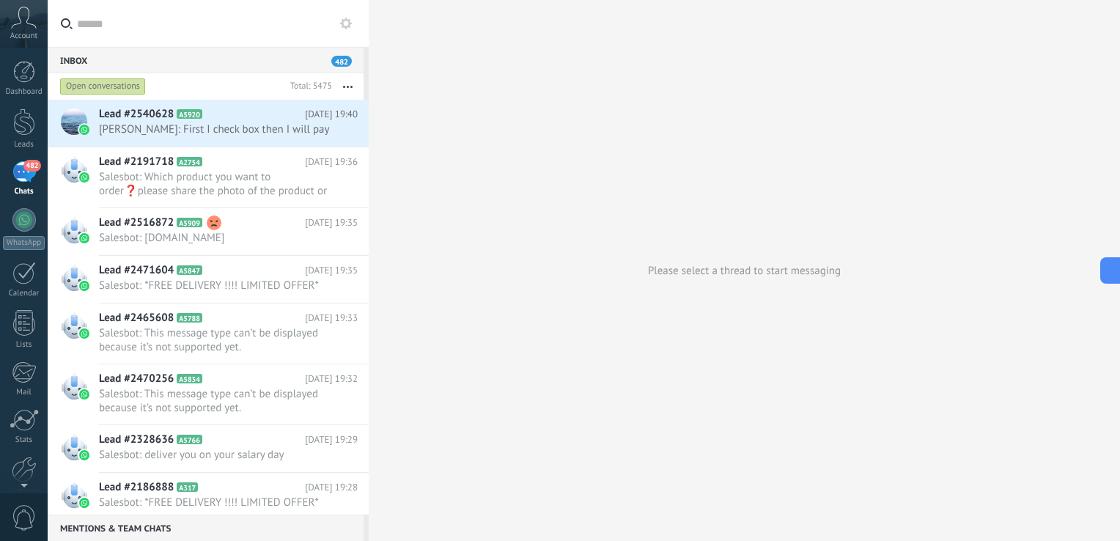
click at [349, 26] on use at bounding box center [346, 24] width 12 height 12
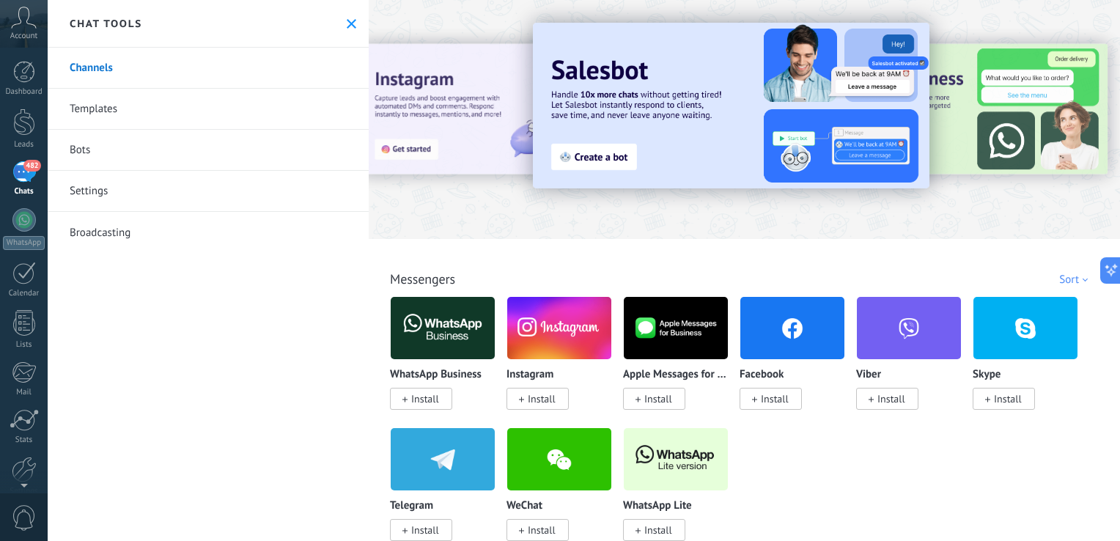
click at [108, 182] on link "Settings" at bounding box center [208, 191] width 321 height 41
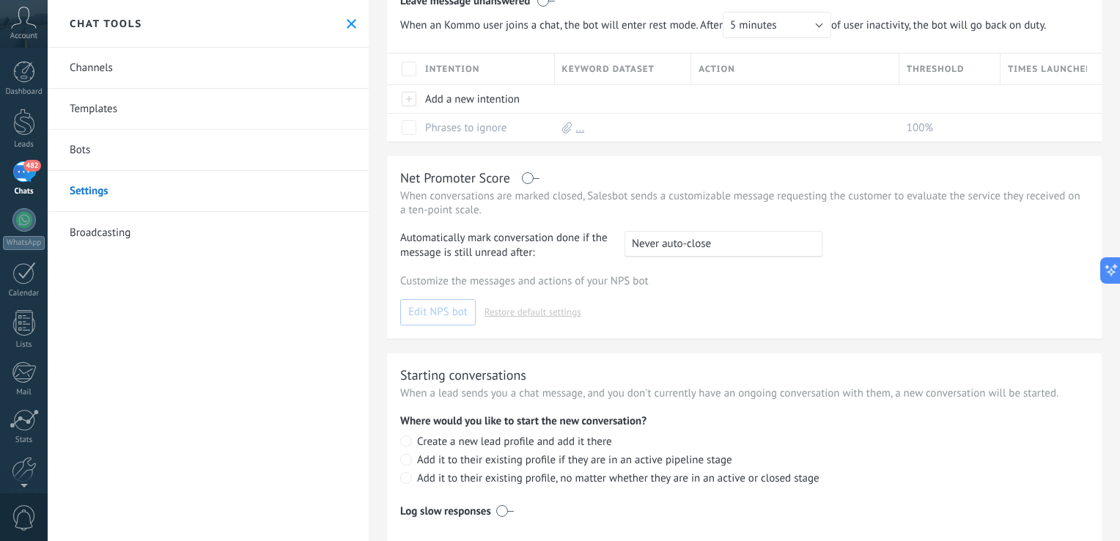
scroll to position [289, 0]
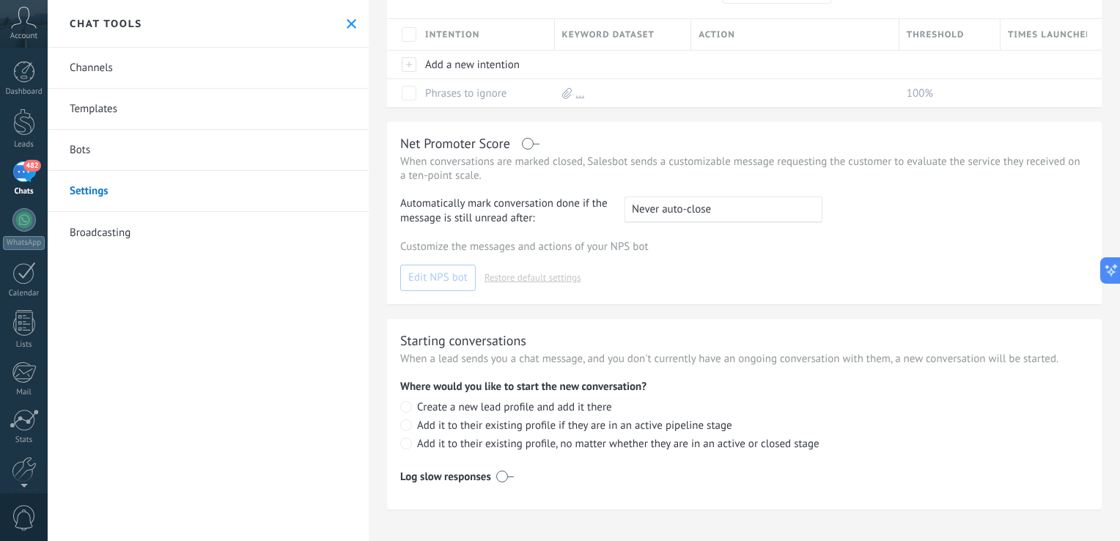
click at [527, 281] on div "Customize the messages and actions of your NPS bot Edit NPS bot Restore default…" at bounding box center [744, 265] width 688 height 51
click at [457, 273] on div "Customize the messages and actions of your NPS bot Edit NPS bot Restore default…" at bounding box center [744, 265] width 688 height 51
click at [26, 460] on div at bounding box center [24, 469] width 25 height 26
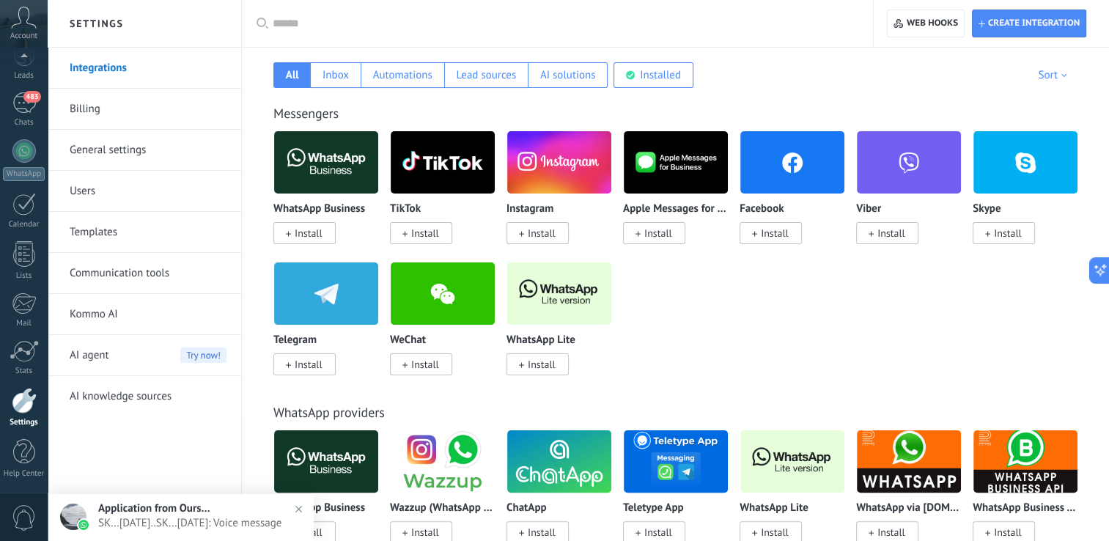
scroll to position [249, 0]
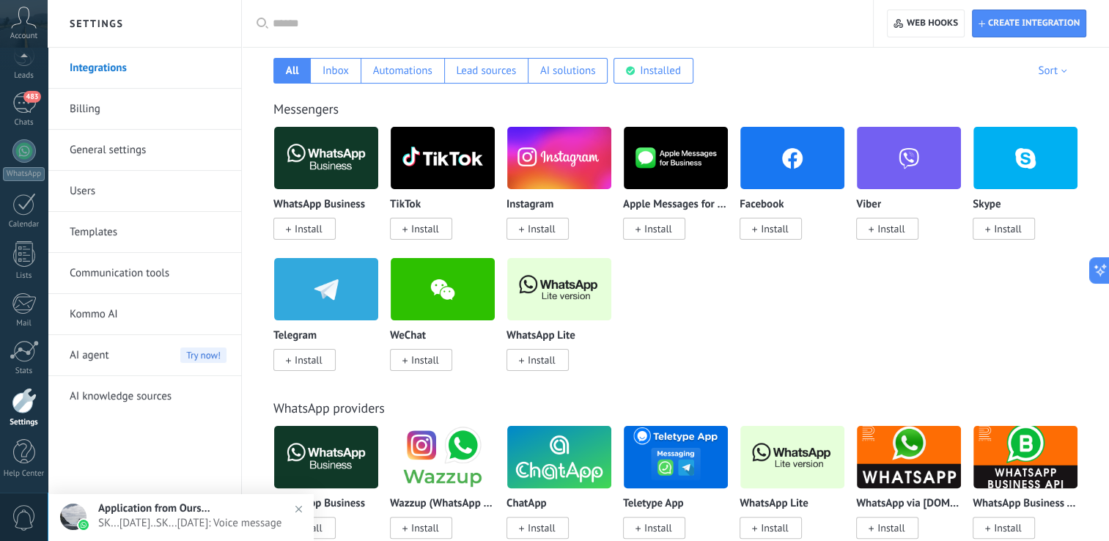
click at [138, 155] on link "General settings" at bounding box center [148, 150] width 157 height 41
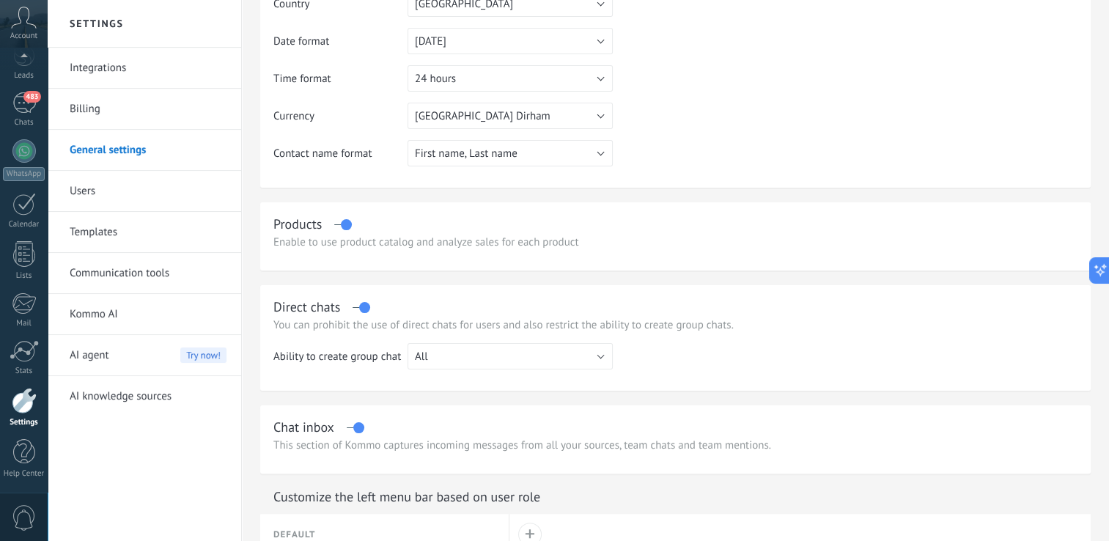
scroll to position [227, 0]
click at [122, 273] on link "Communication tools" at bounding box center [148, 273] width 157 height 41
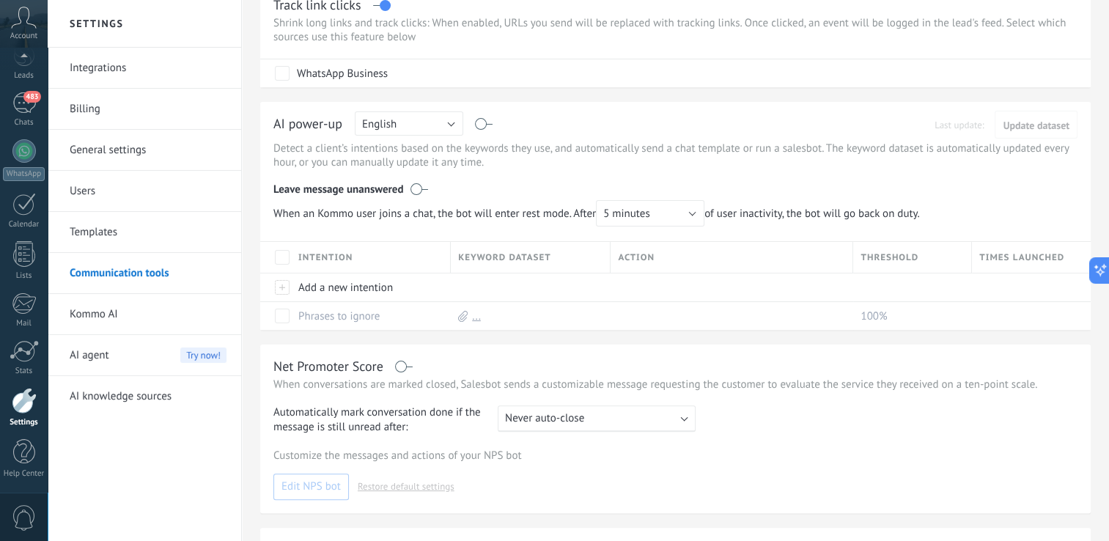
scroll to position [532, 0]
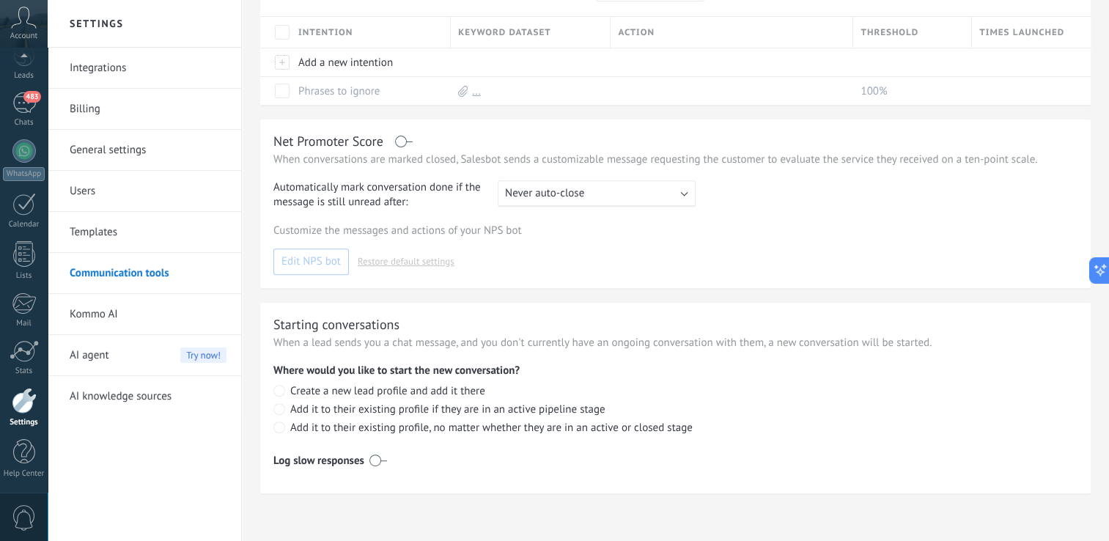
click at [315, 261] on div "Customize the messages and actions of your NPS bot Edit NPS bot Restore default…" at bounding box center [675, 248] width 804 height 51
drag, startPoint x: 315, startPoint y: 261, endPoint x: 498, endPoint y: 293, distance: 185.3
click at [498, 293] on div "Templates have moved! You’ll now find them in their own tab above Communication…" at bounding box center [675, 5] width 867 height 1070
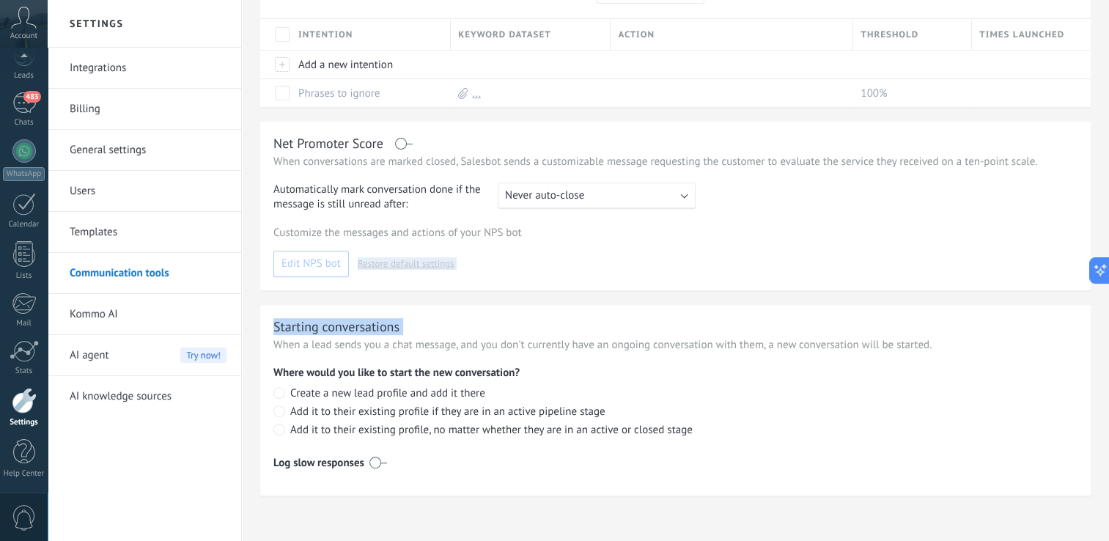
click at [467, 263] on div "Customize the messages and actions of your NPS bot Edit NPS bot Restore default…" at bounding box center [675, 251] width 804 height 51
click at [431, 265] on div "Customize the messages and actions of your NPS bot Edit NPS bot Restore default…" at bounding box center [675, 251] width 804 height 51
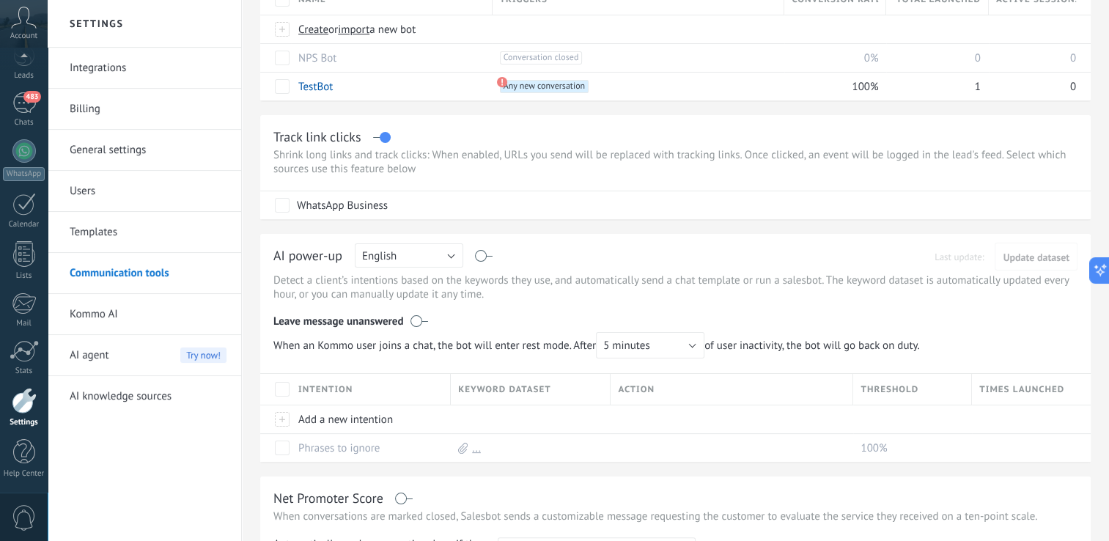
scroll to position [0, 0]
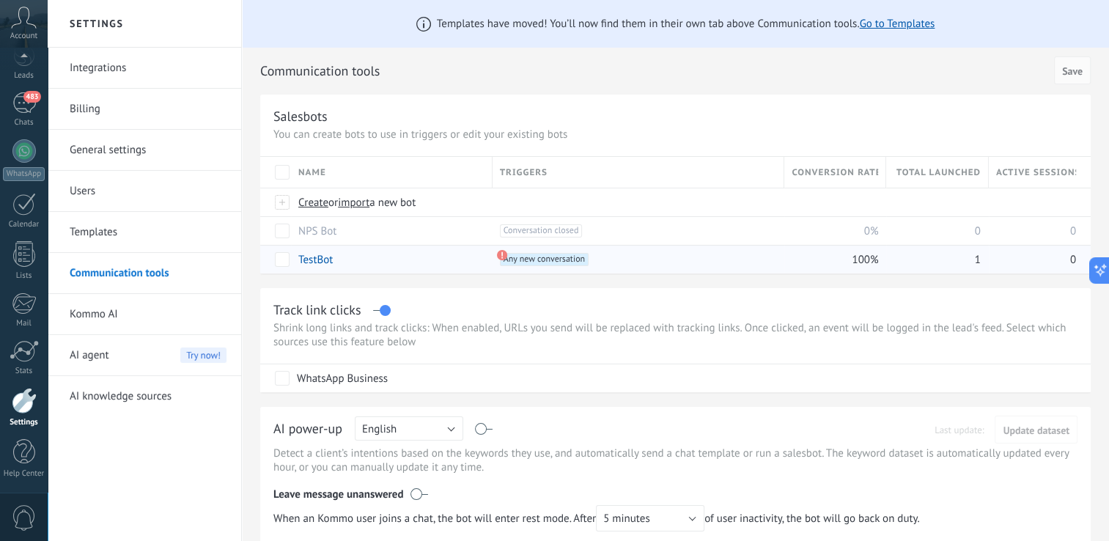
click at [550, 266] on div "+1 Any new conversation +0" at bounding box center [546, 270] width 86 height 35
click at [498, 251] on use at bounding box center [501, 255] width 10 height 10
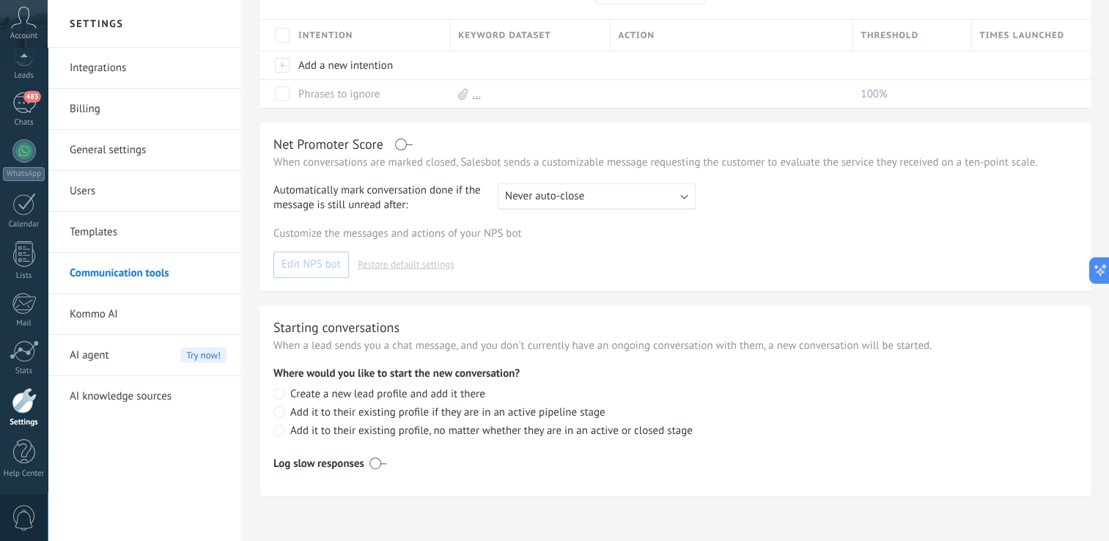
scroll to position [532, 0]
